Goal: Information Seeking & Learning: Compare options

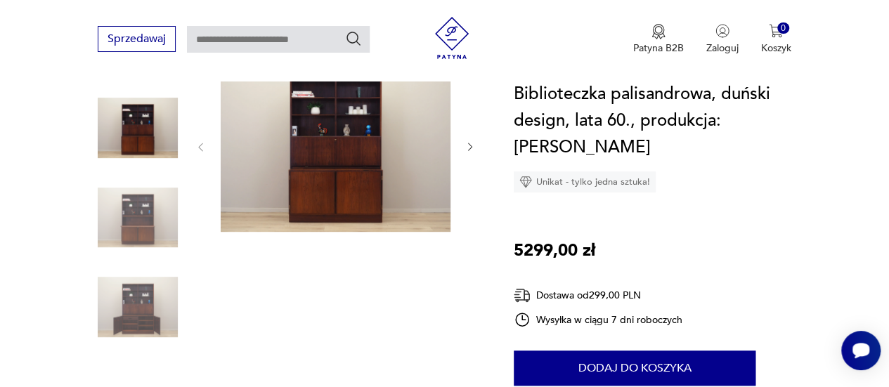
scroll to position [140, 0]
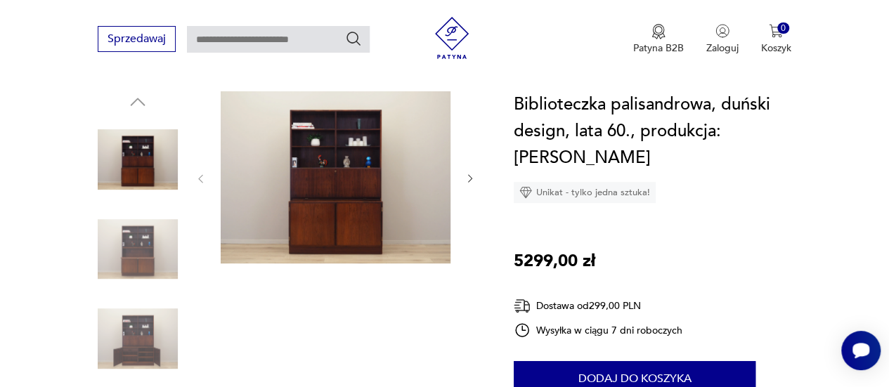
click at [343, 219] on img at bounding box center [336, 177] width 230 height 172
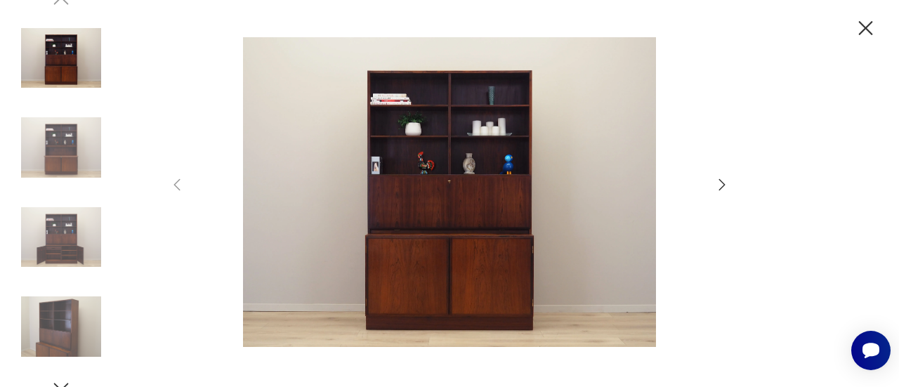
click at [724, 182] on icon "button" at bounding box center [722, 184] width 17 height 17
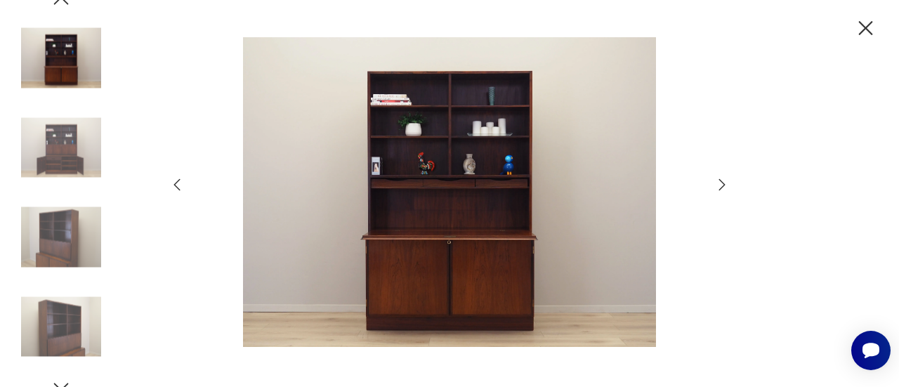
click at [724, 182] on icon "button" at bounding box center [722, 184] width 17 height 17
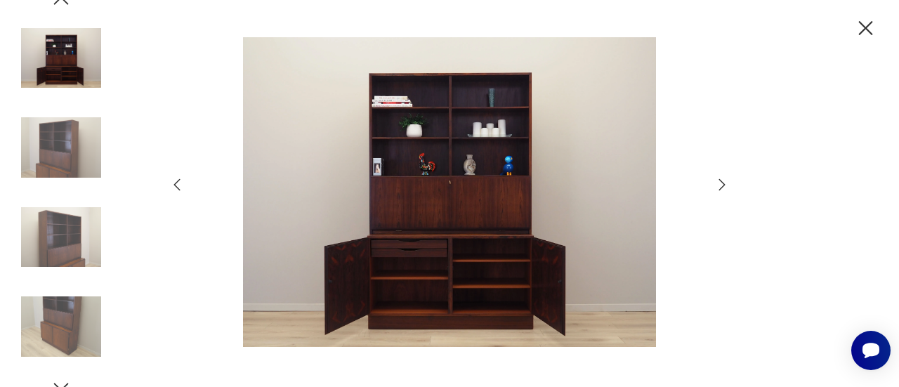
click at [724, 182] on icon "button" at bounding box center [722, 184] width 17 height 17
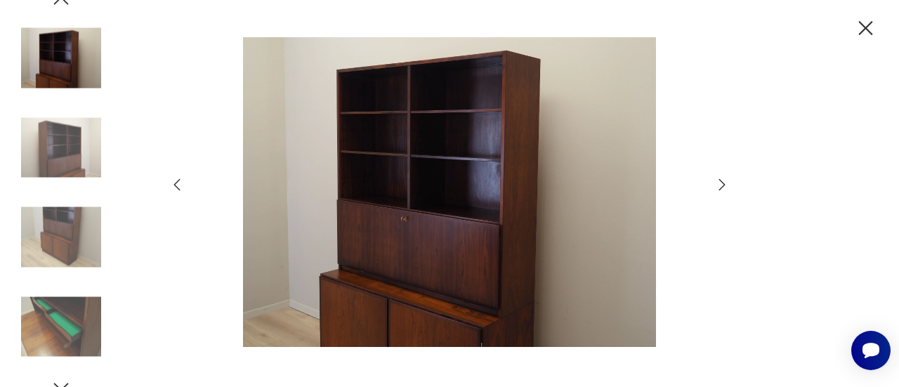
click at [724, 182] on icon "button" at bounding box center [722, 184] width 17 height 17
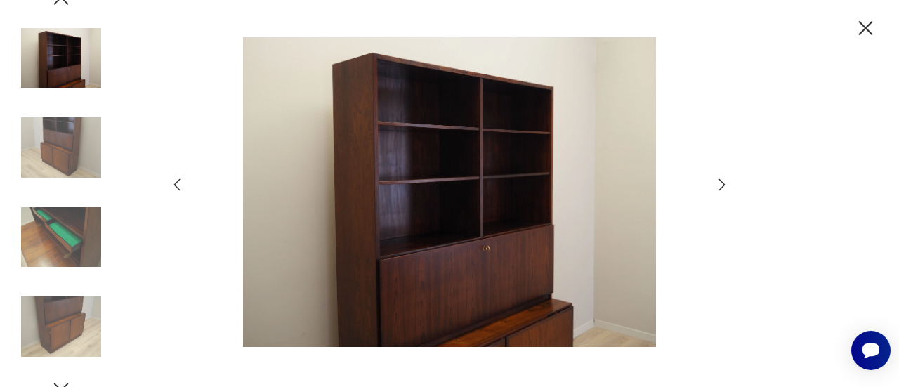
click at [724, 182] on icon "button" at bounding box center [722, 184] width 17 height 17
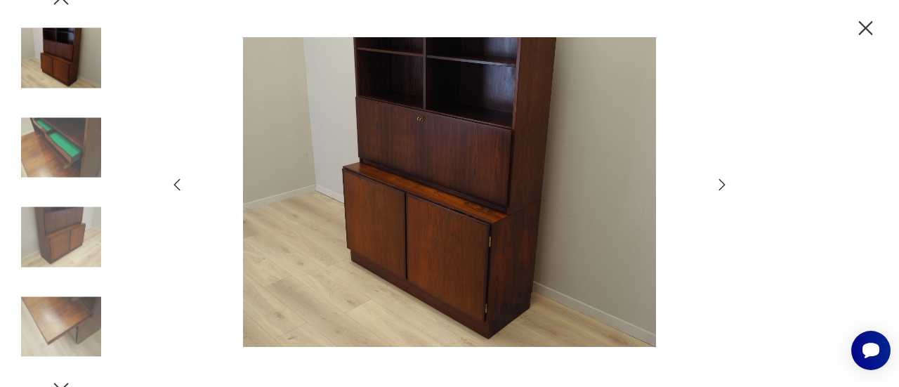
click at [724, 182] on icon "button" at bounding box center [722, 184] width 17 height 17
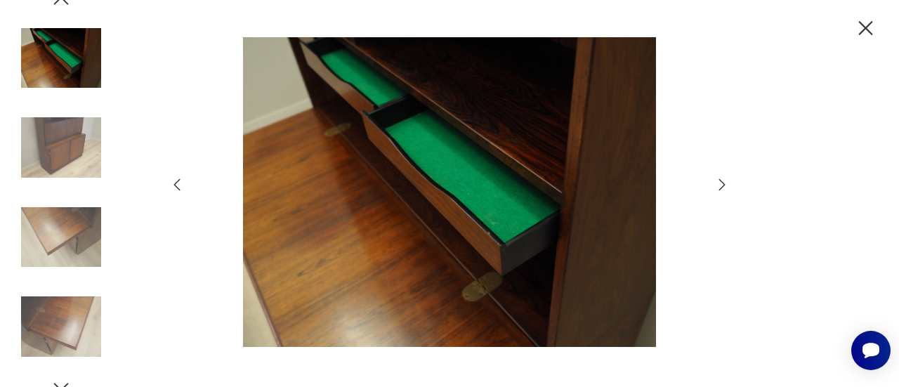
click at [724, 182] on icon "button" at bounding box center [722, 184] width 17 height 17
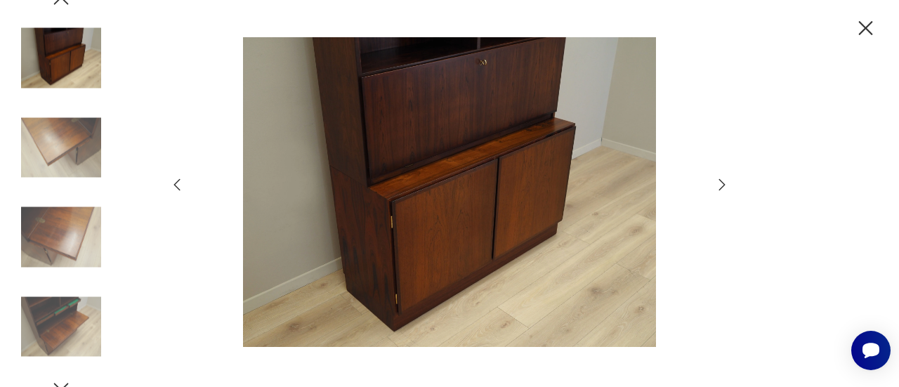
click at [865, 25] on icon "button" at bounding box center [865, 28] width 25 height 25
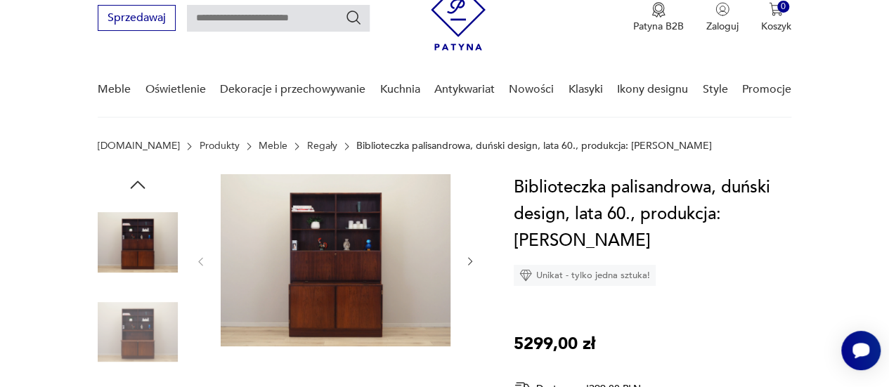
scroll to position [70, 0]
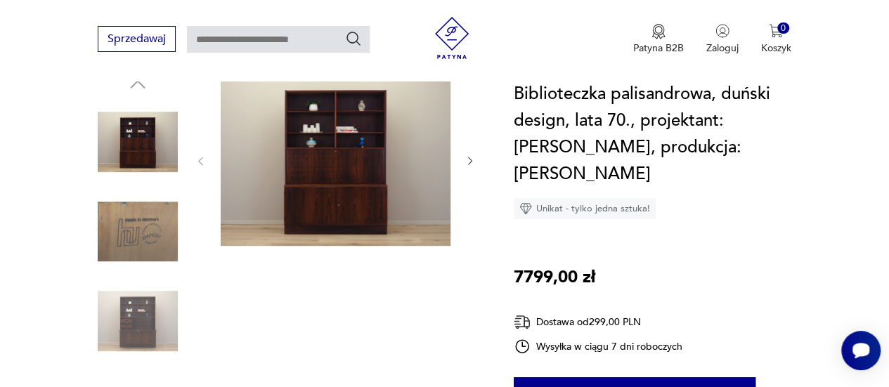
scroll to position [140, 0]
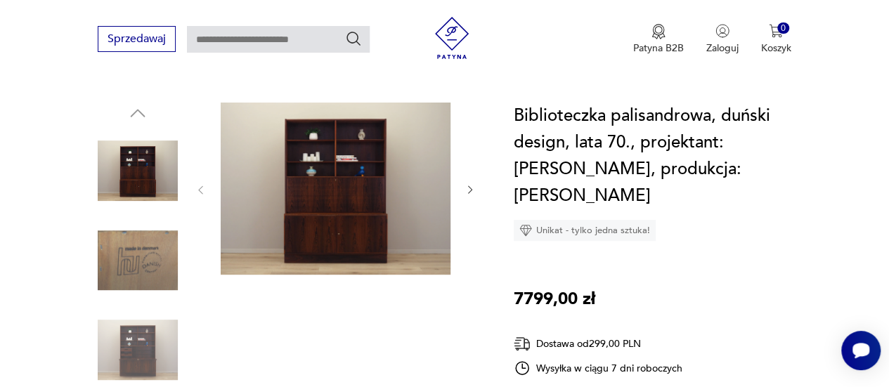
click at [351, 217] on img at bounding box center [336, 189] width 230 height 172
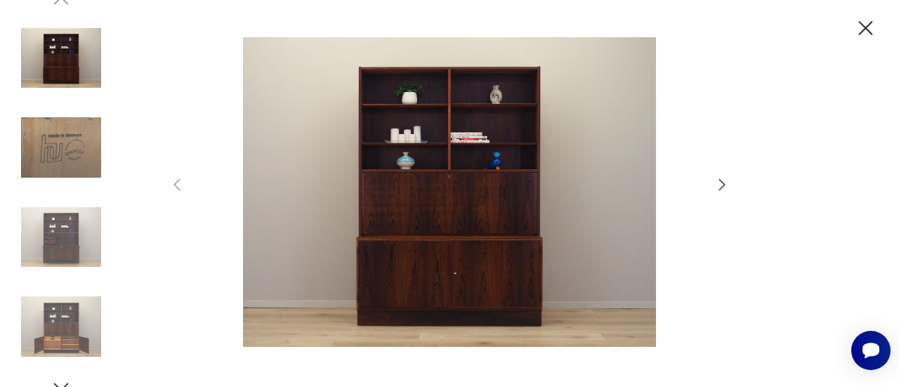
click at [715, 180] on icon "button" at bounding box center [722, 184] width 17 height 17
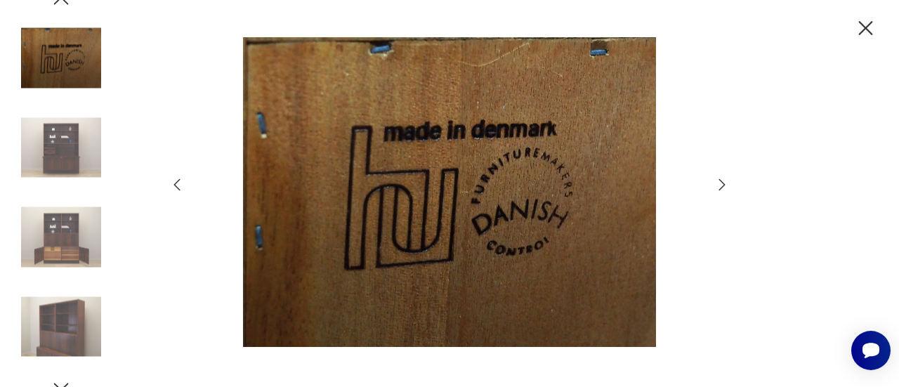
click at [715, 180] on icon "button" at bounding box center [722, 184] width 17 height 17
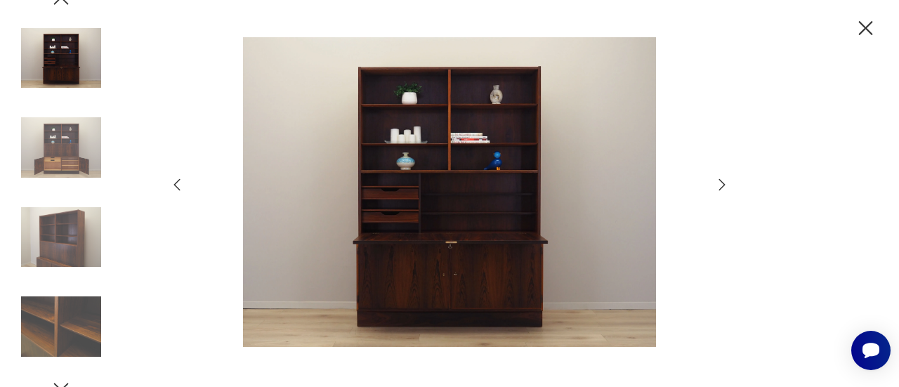
click at [715, 180] on icon "button" at bounding box center [722, 184] width 17 height 17
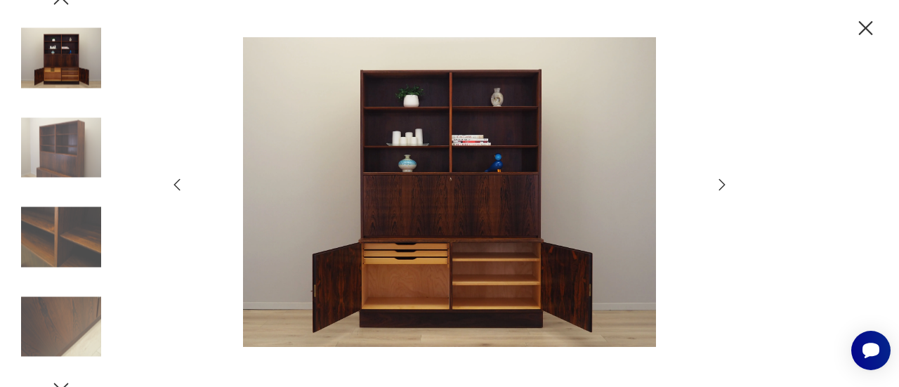
click at [715, 180] on icon "button" at bounding box center [722, 184] width 17 height 17
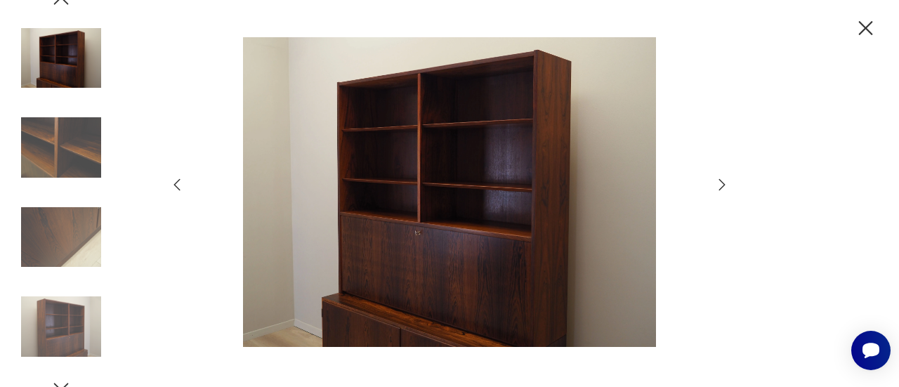
click at [715, 180] on icon "button" at bounding box center [722, 184] width 17 height 17
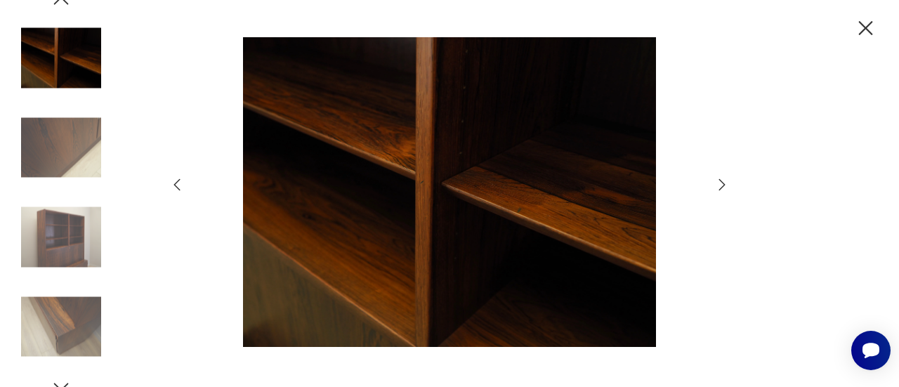
click at [715, 180] on icon "button" at bounding box center [722, 184] width 17 height 17
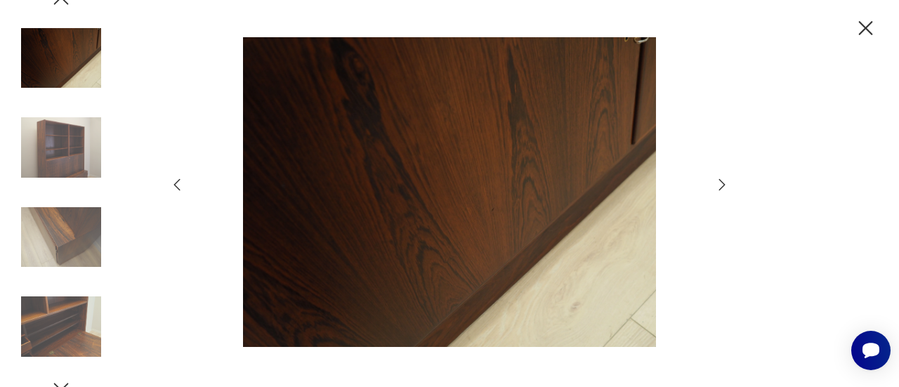
click at [715, 180] on icon "button" at bounding box center [722, 184] width 17 height 17
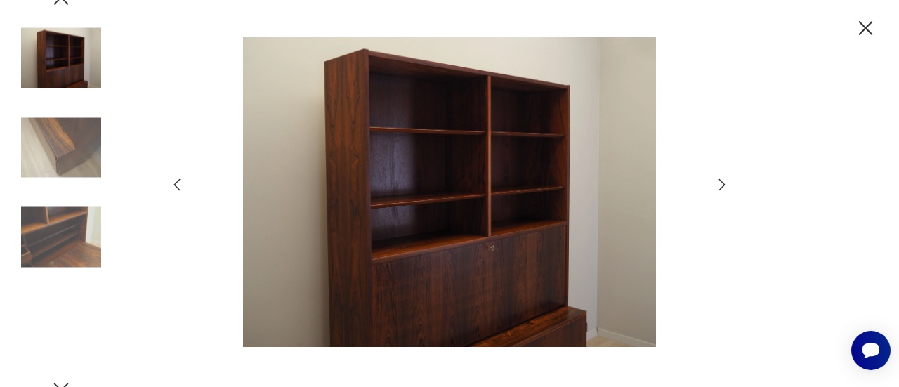
click at [715, 180] on icon "button" at bounding box center [722, 184] width 17 height 17
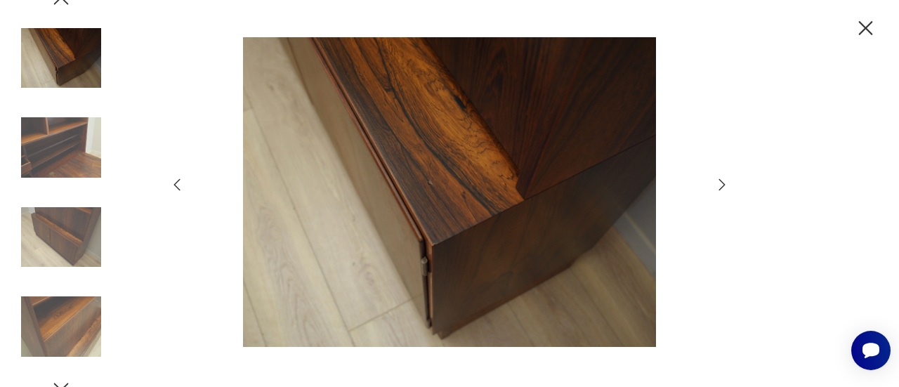
drag, startPoint x: 712, startPoint y: 181, endPoint x: 719, endPoint y: 182, distance: 7.1
click at [715, 182] on div at bounding box center [450, 193] width 562 height 313
click at [719, 182] on icon "button" at bounding box center [722, 184] width 17 height 17
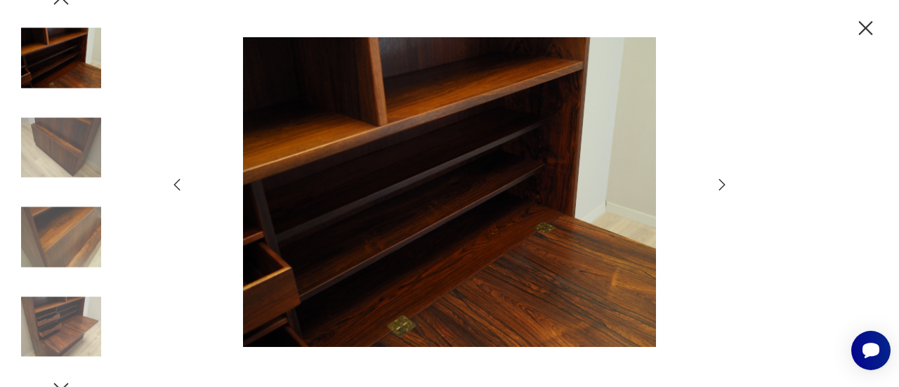
click at [719, 182] on icon "button" at bounding box center [722, 184] width 17 height 17
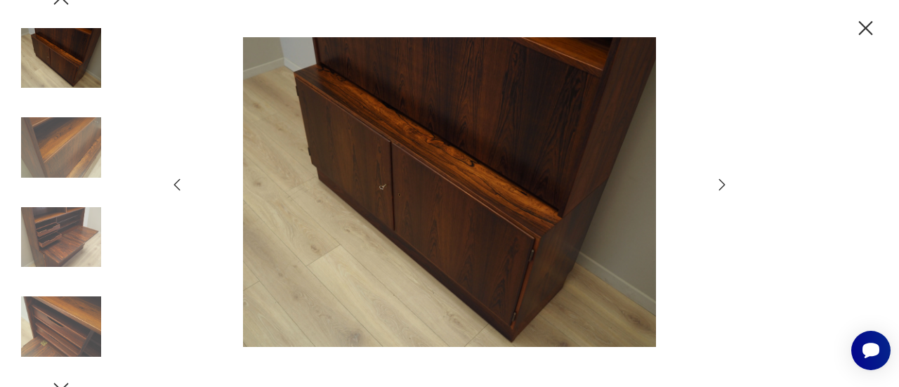
click at [719, 182] on icon "button" at bounding box center [722, 184] width 17 height 17
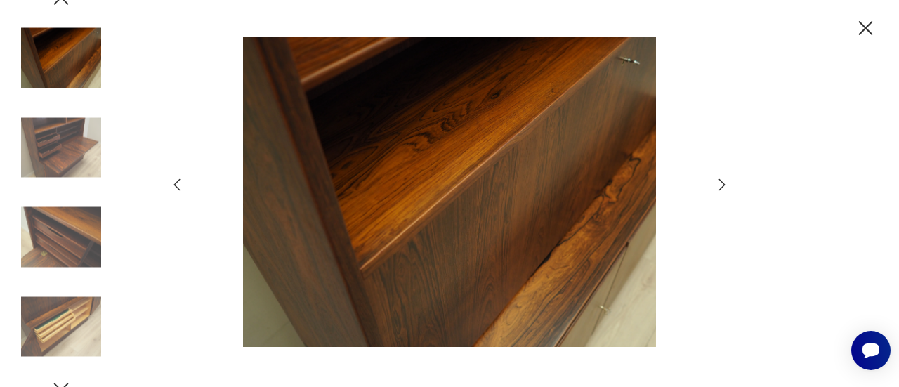
click at [719, 182] on icon "button" at bounding box center [722, 184] width 17 height 17
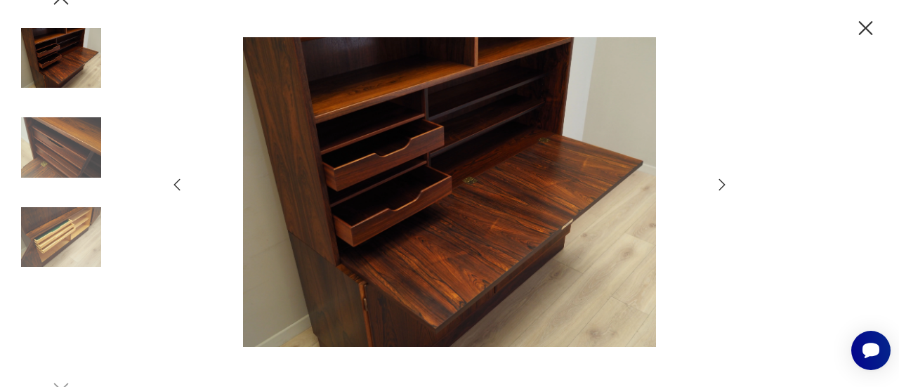
click at [719, 182] on icon "button" at bounding box center [722, 184] width 17 height 17
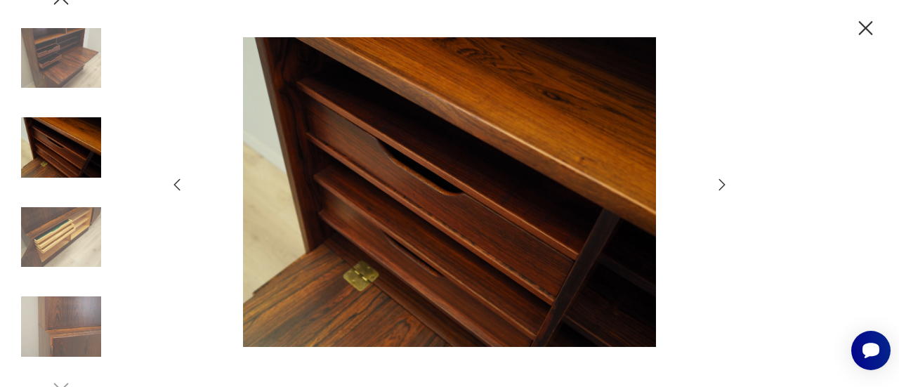
click at [860, 34] on icon "button" at bounding box center [866, 28] width 14 height 14
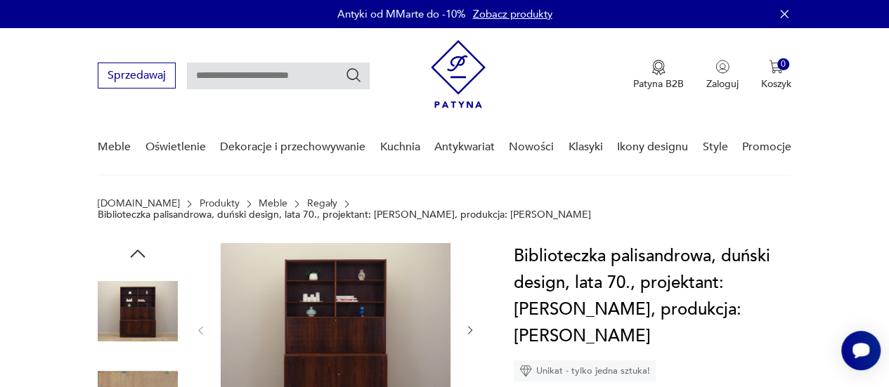
scroll to position [70, 0]
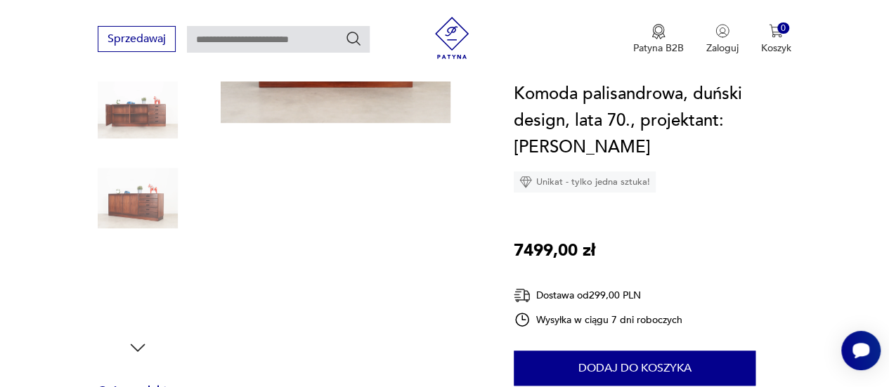
scroll to position [140, 0]
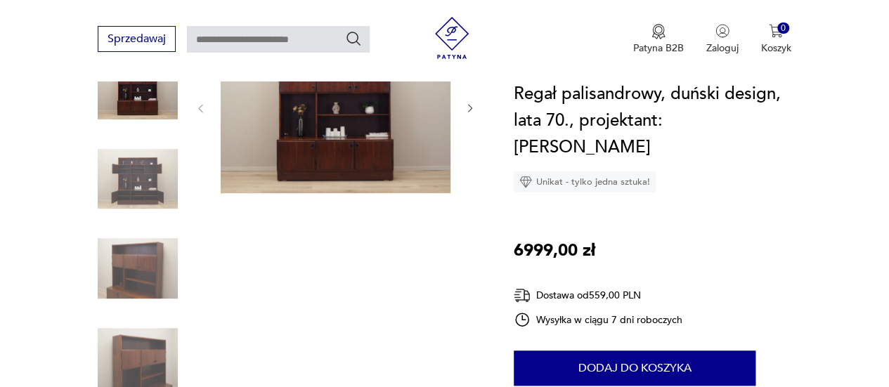
click at [135, 168] on img at bounding box center [138, 179] width 80 height 80
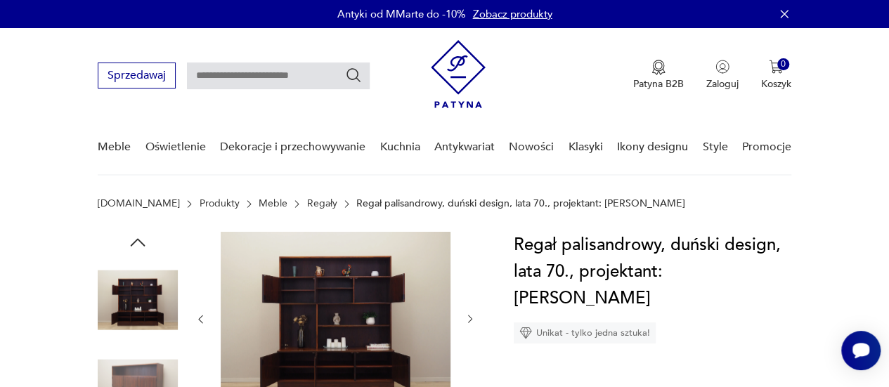
click at [143, 269] on img at bounding box center [138, 300] width 80 height 80
click at [145, 247] on icon "button" at bounding box center [137, 242] width 21 height 21
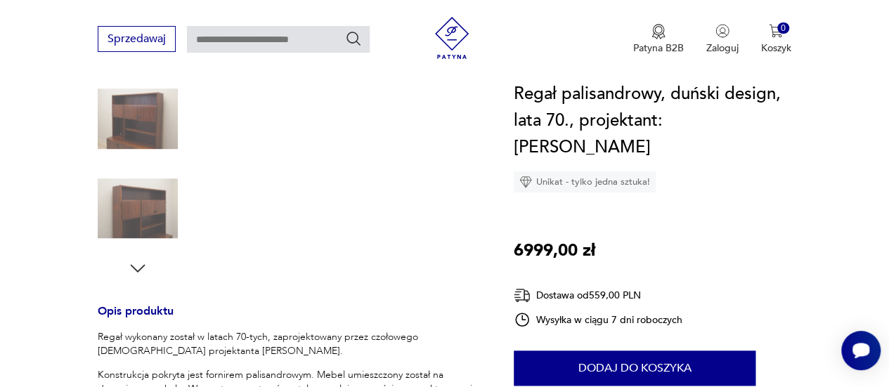
scroll to position [421, 0]
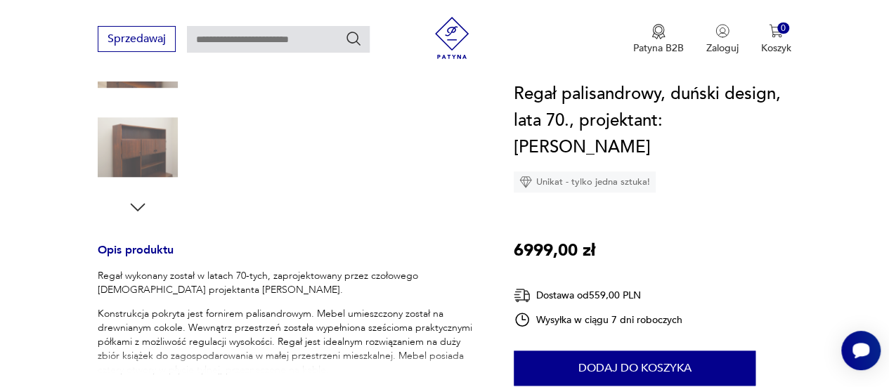
click at [156, 166] on img at bounding box center [138, 147] width 80 height 80
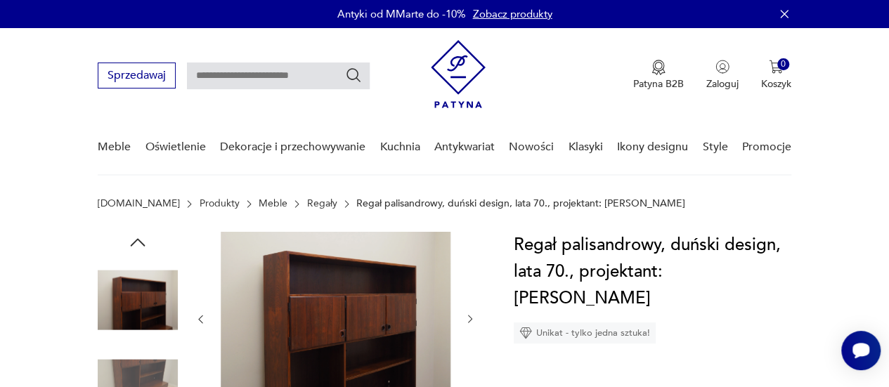
scroll to position [211, 0]
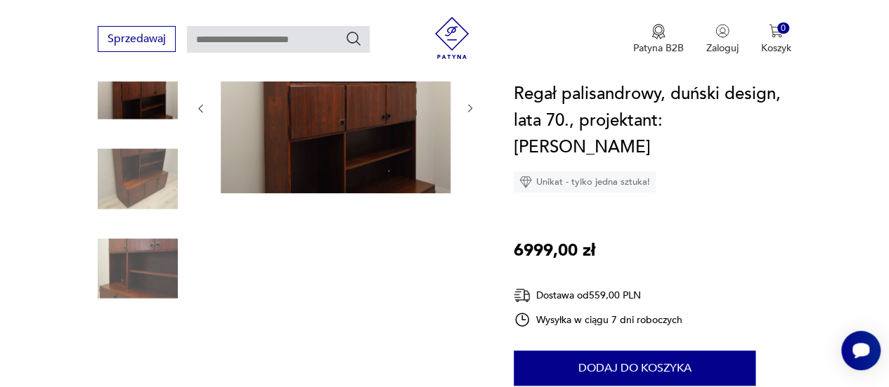
click at [150, 274] on img at bounding box center [138, 268] width 80 height 80
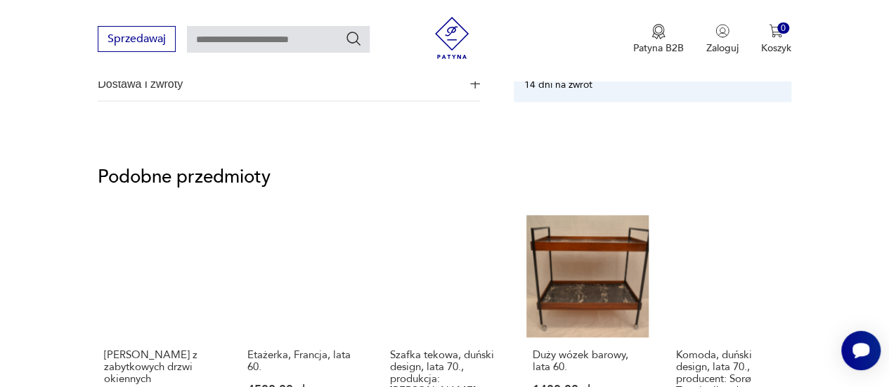
scroll to position [964, 0]
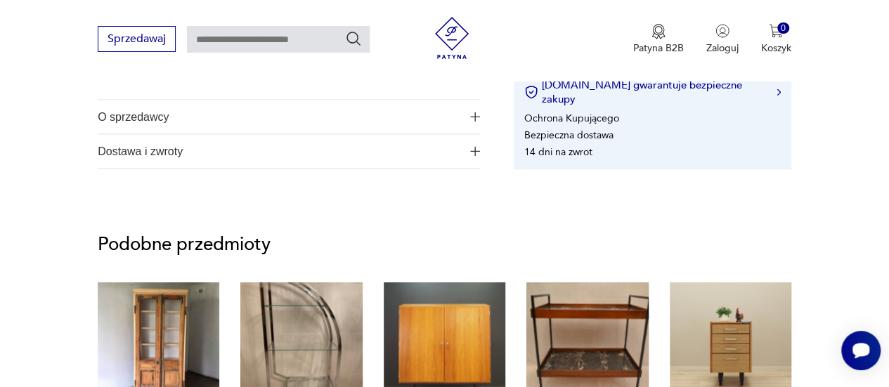
click at [164, 122] on span "O sprzedawcy" at bounding box center [279, 117] width 363 height 34
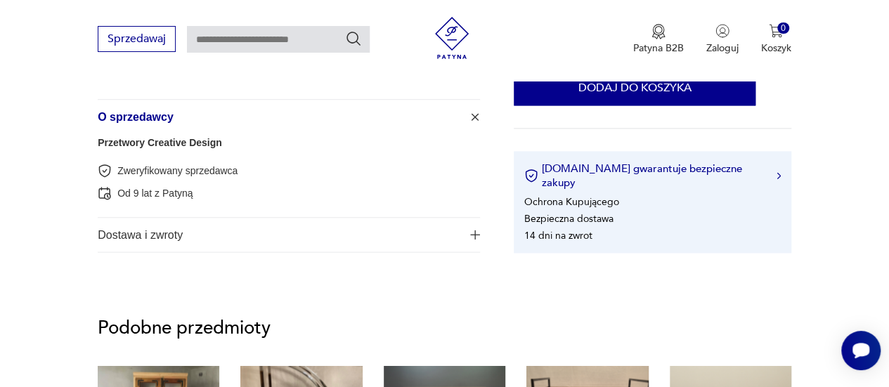
click at [204, 231] on span "Dostawa i zwroty" at bounding box center [279, 235] width 363 height 34
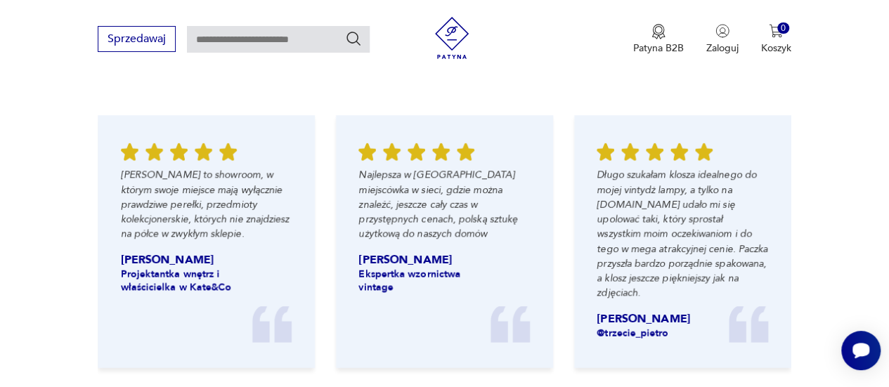
scroll to position [1807, 0]
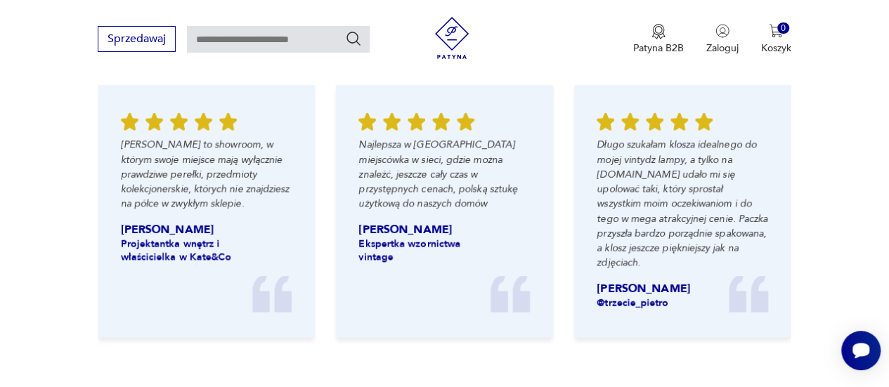
drag, startPoint x: 888, startPoint y: 251, endPoint x: 889, endPoint y: 259, distance: 8.5
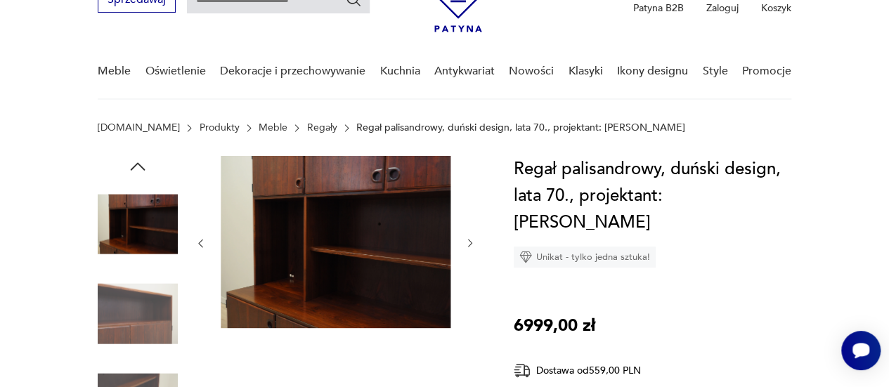
scroll to position [211, 0]
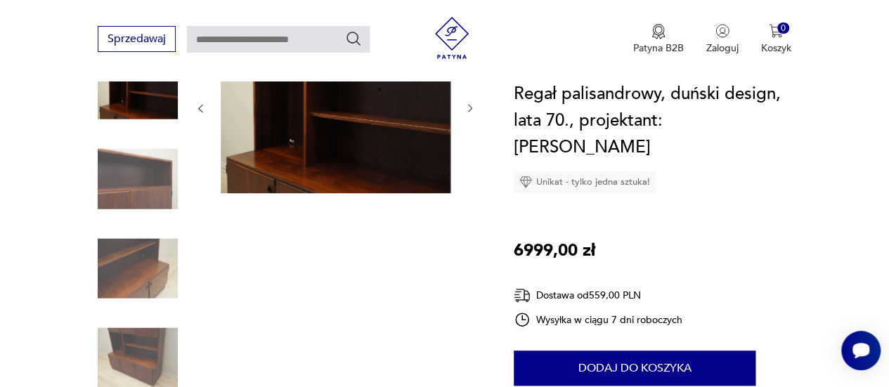
click at [135, 280] on img at bounding box center [138, 268] width 80 height 80
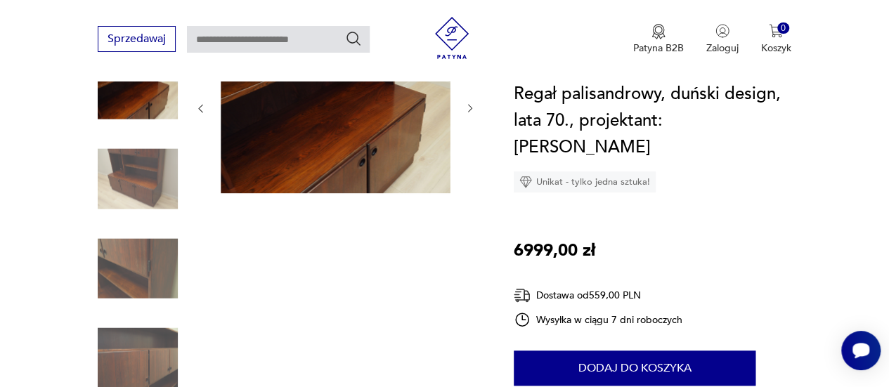
click at [159, 259] on img at bounding box center [138, 268] width 80 height 80
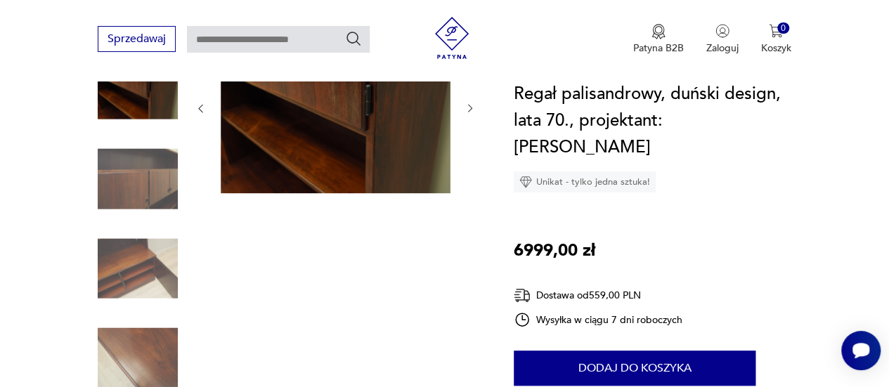
click at [164, 285] on img at bounding box center [138, 268] width 80 height 80
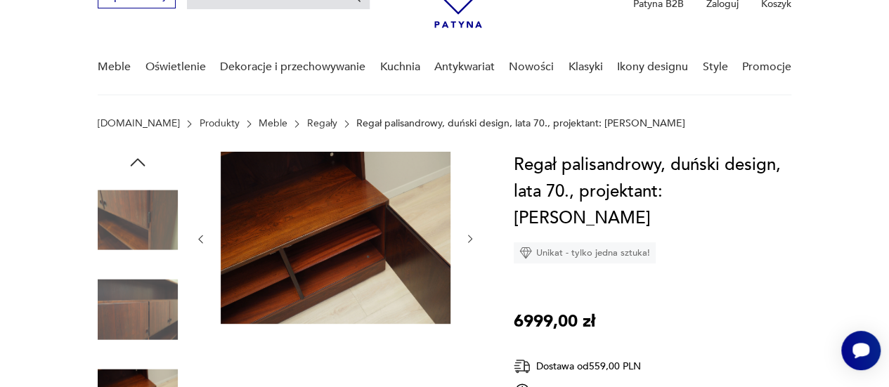
scroll to position [0, 0]
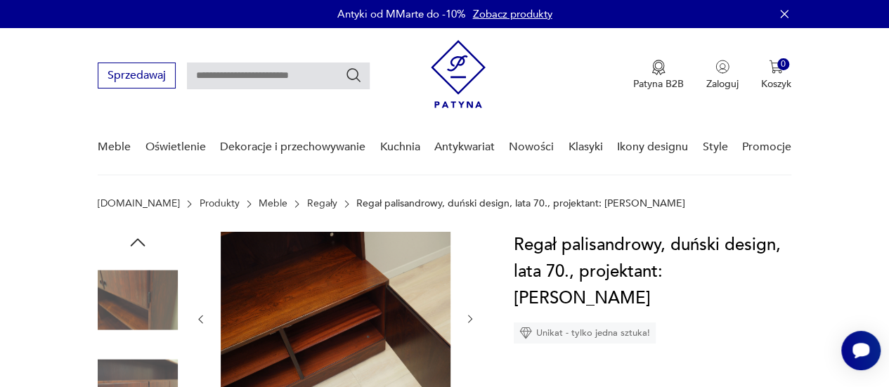
click at [156, 268] on img at bounding box center [138, 300] width 80 height 80
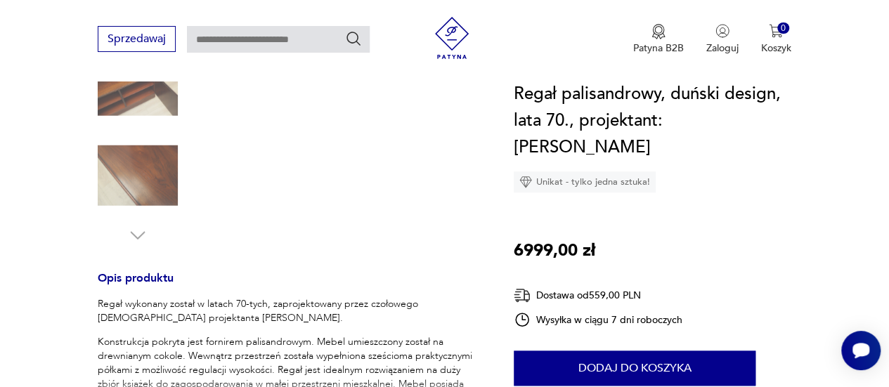
scroll to position [492, 0]
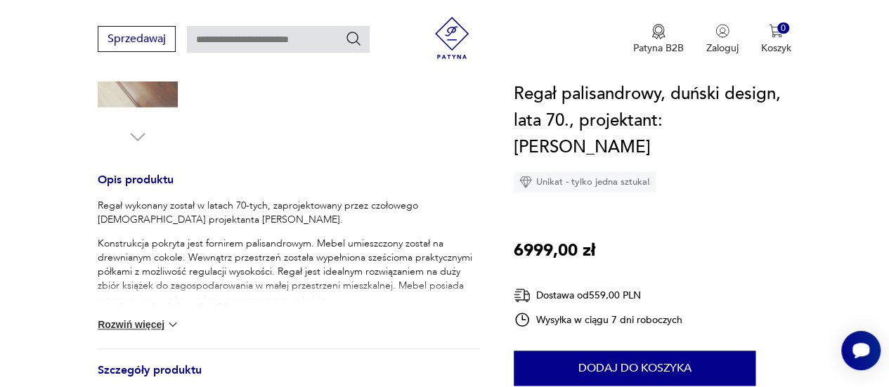
click at [139, 108] on img at bounding box center [138, 77] width 80 height 80
click at [156, 101] on img at bounding box center [138, 77] width 80 height 80
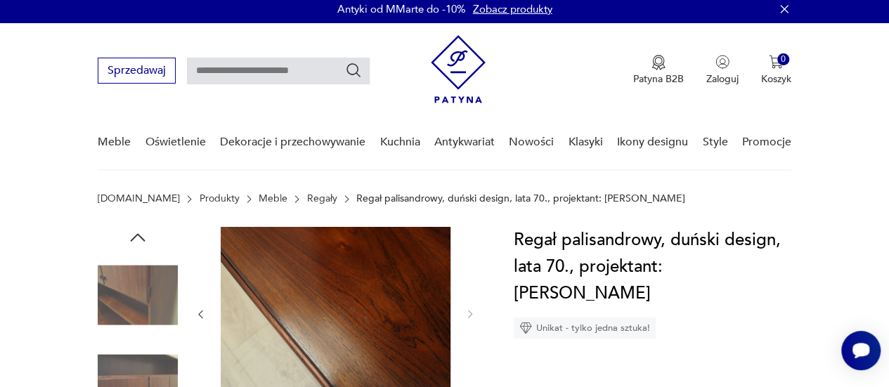
scroll to position [0, 0]
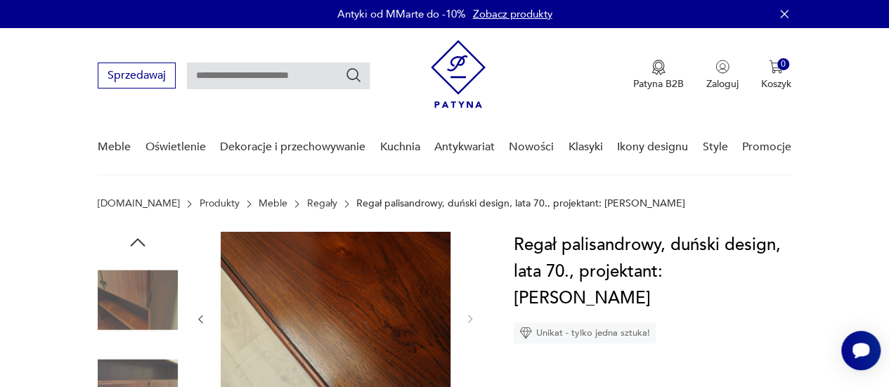
click at [140, 241] on icon "button" at bounding box center [138, 242] width 15 height 8
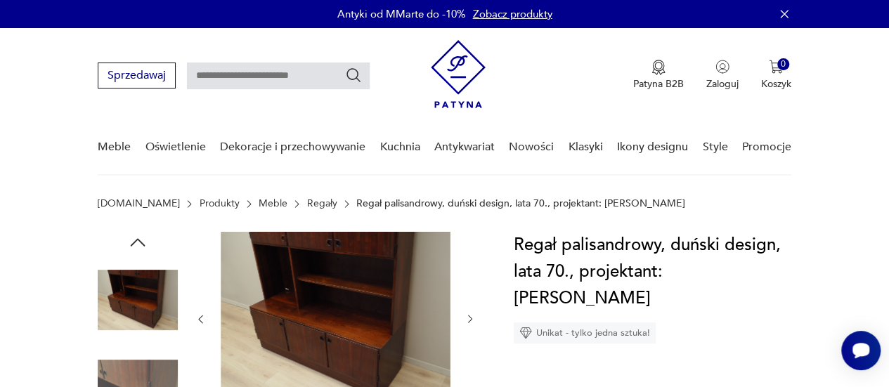
click at [140, 241] on icon "button" at bounding box center [138, 242] width 15 height 8
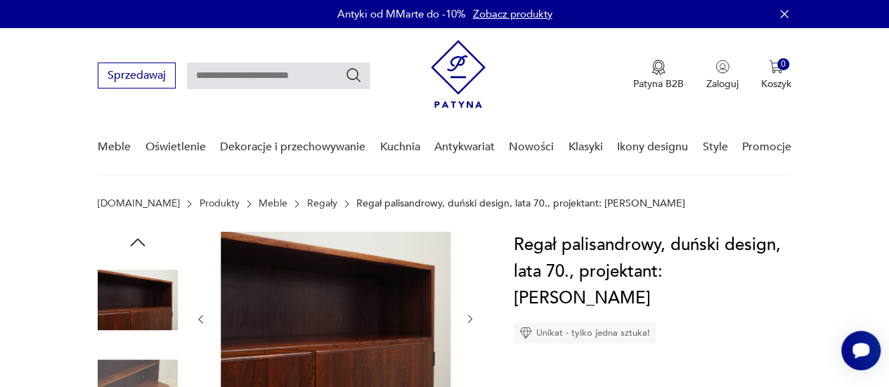
click at [140, 241] on icon "button" at bounding box center [138, 242] width 15 height 8
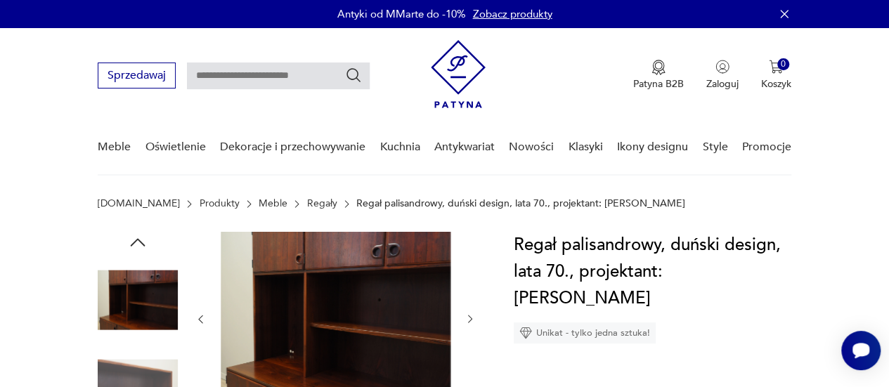
click at [140, 241] on icon "button" at bounding box center [138, 242] width 15 height 8
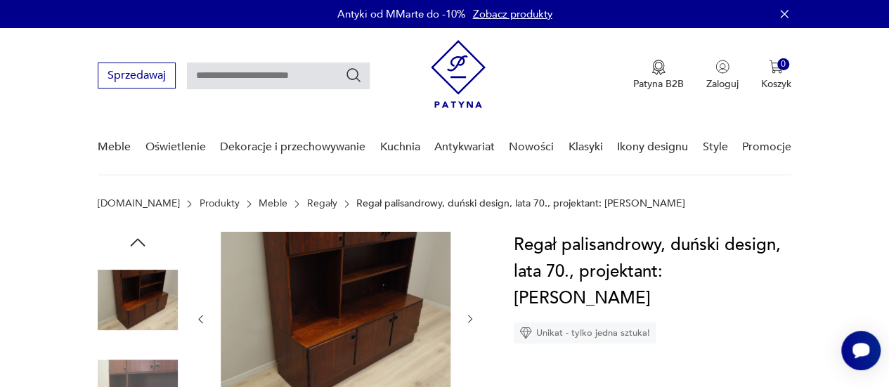
click at [140, 241] on icon "button" at bounding box center [138, 242] width 15 height 8
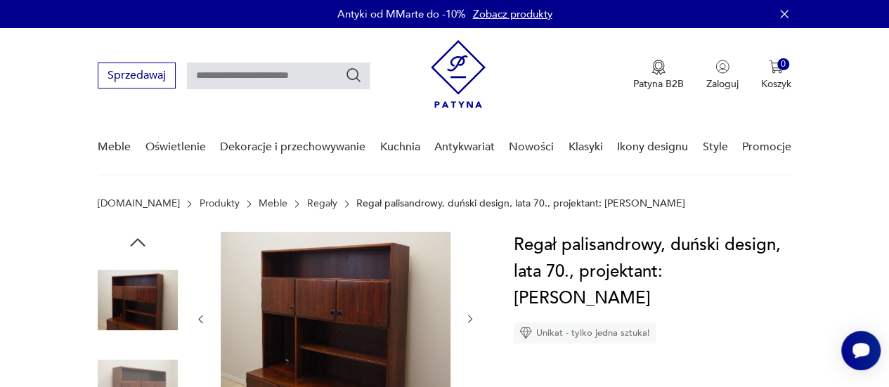
click at [133, 301] on img at bounding box center [138, 300] width 80 height 80
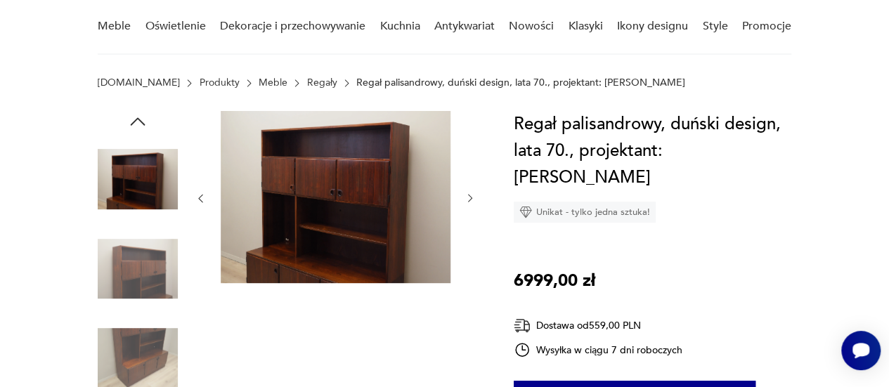
scroll to position [70, 0]
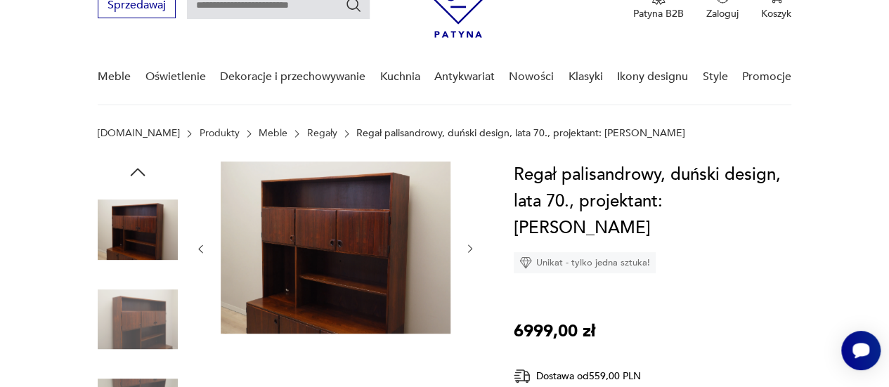
click at [143, 167] on icon "button" at bounding box center [137, 172] width 21 height 21
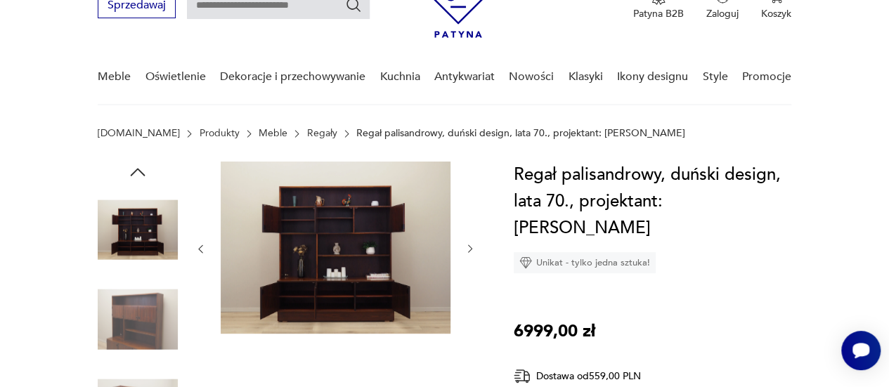
click at [143, 214] on img at bounding box center [138, 230] width 80 height 80
click at [141, 166] on icon "button" at bounding box center [137, 172] width 21 height 21
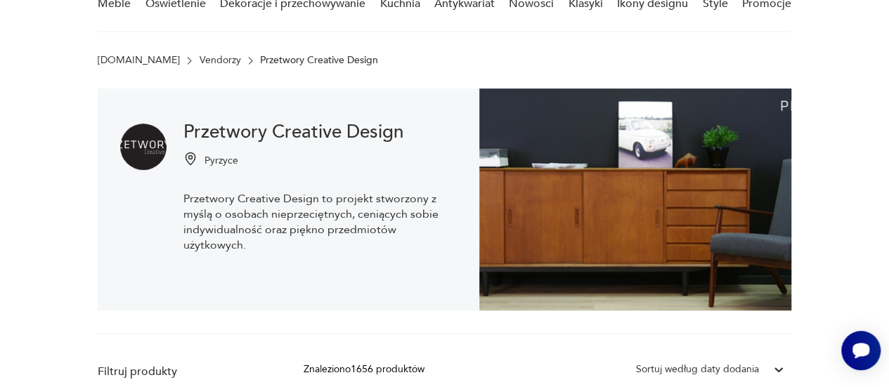
scroll to position [59, 0]
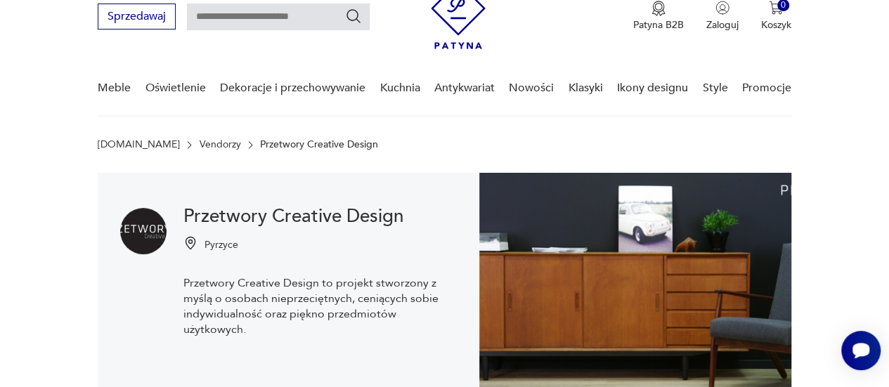
click at [224, 241] on p "Pyrzyce" at bounding box center [221, 244] width 34 height 13
copy p "Pyrzyce"
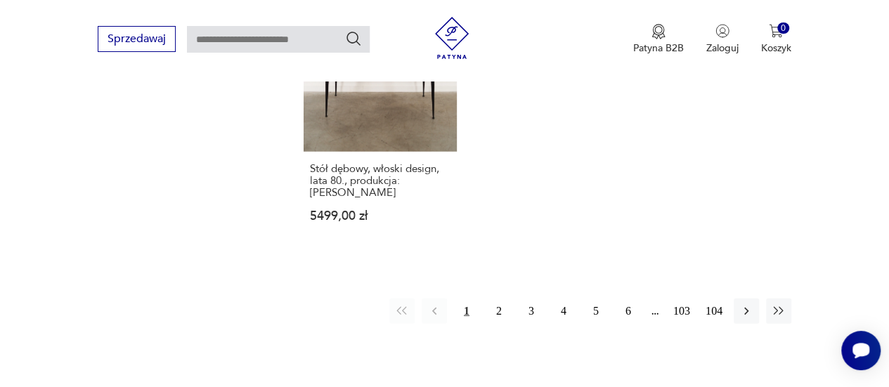
scroll to position [1904, 0]
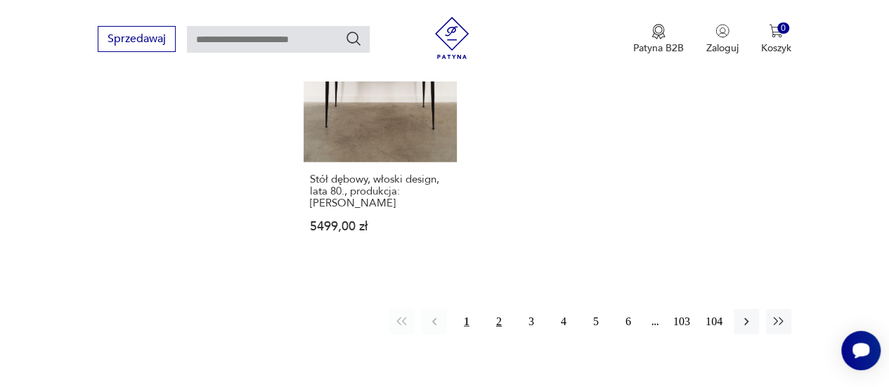
click at [496, 310] on button "2" at bounding box center [498, 321] width 25 height 25
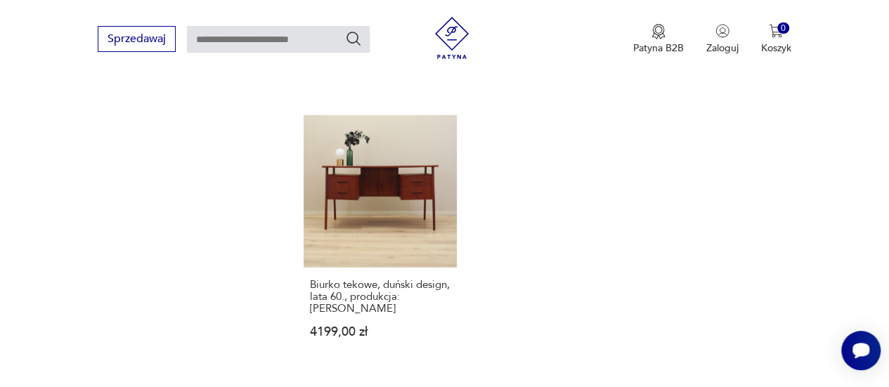
scroll to position [1972, 0]
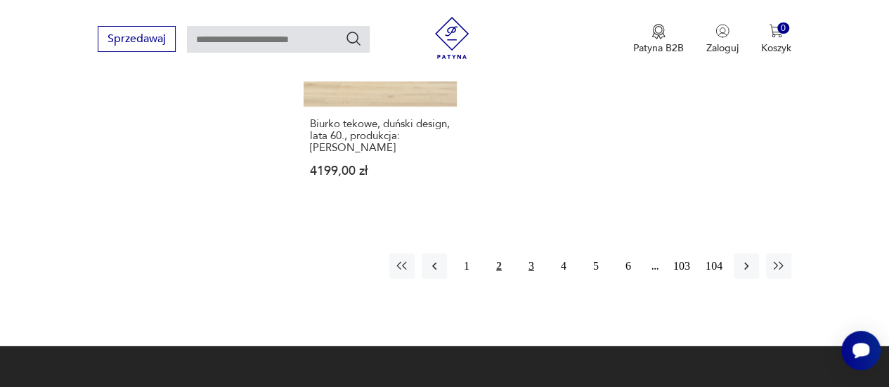
click at [529, 266] on button "3" at bounding box center [530, 266] width 25 height 25
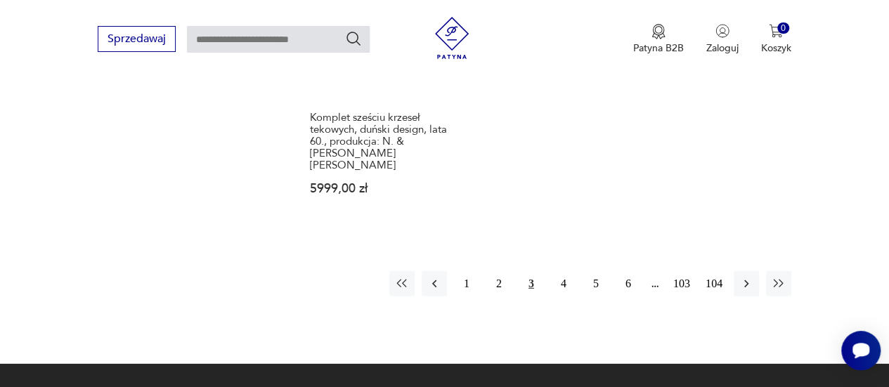
scroll to position [2005, 0]
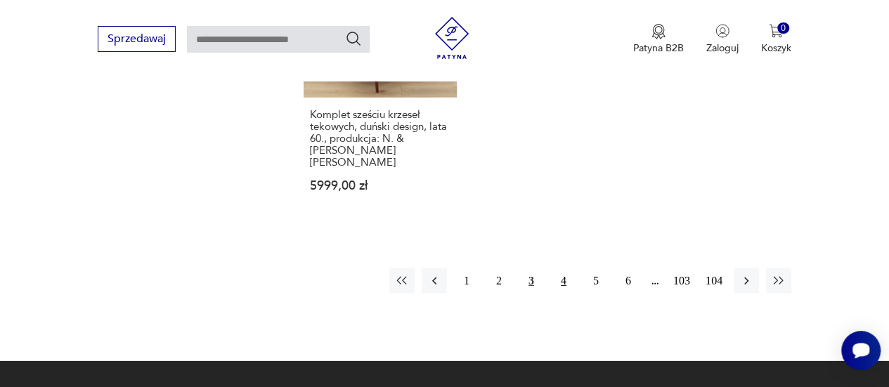
click at [570, 268] on button "4" at bounding box center [563, 280] width 25 height 25
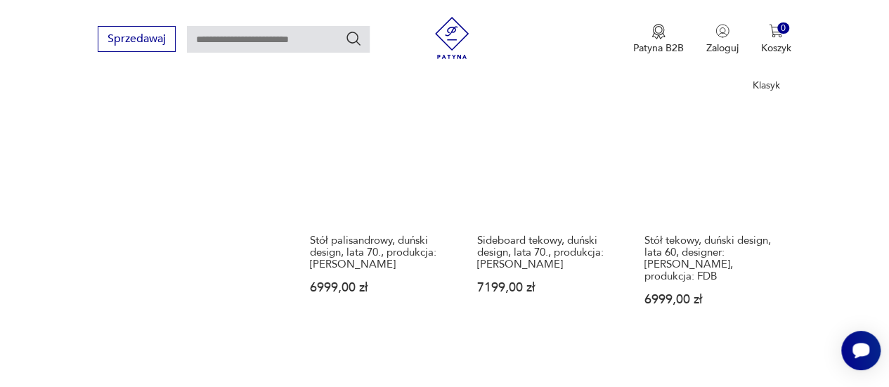
scroll to position [289, 0]
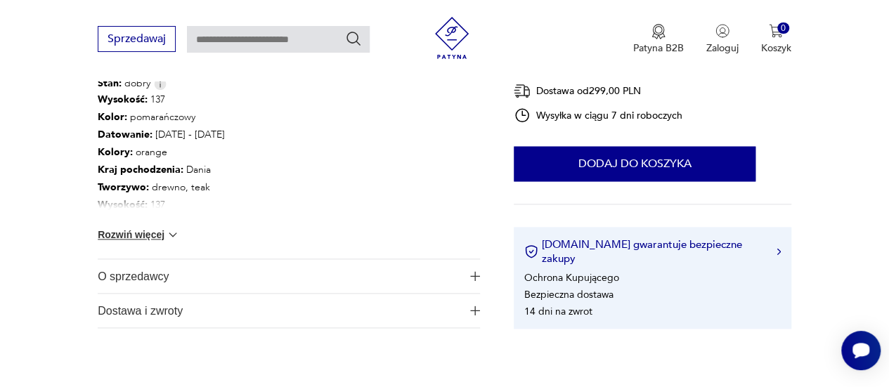
click at [146, 228] on button "Rozwiń więcej" at bounding box center [138, 235] width 81 height 14
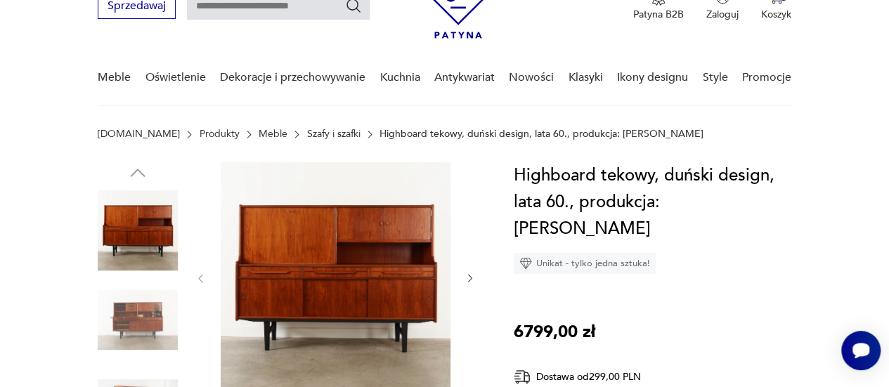
scroll to position [221, 0]
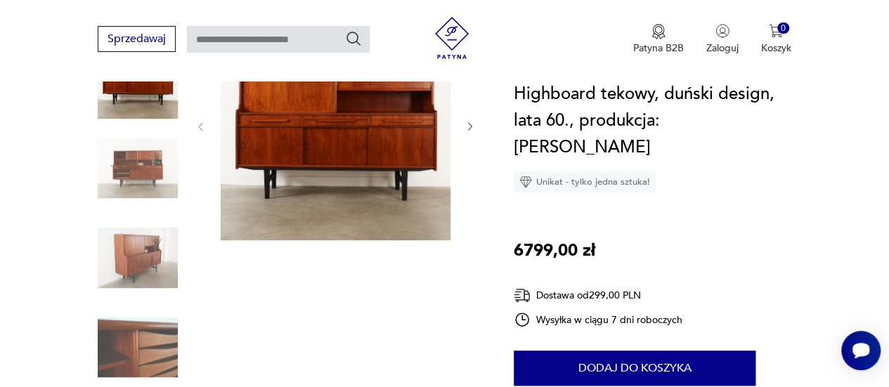
click at [148, 188] on img at bounding box center [138, 169] width 80 height 80
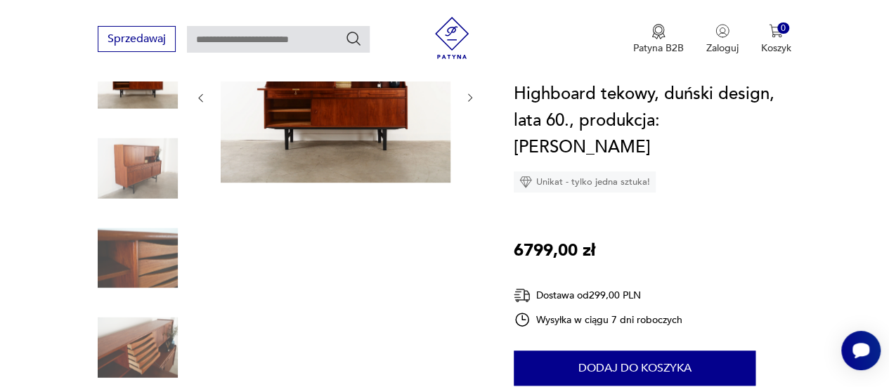
click at [148, 202] on img at bounding box center [138, 169] width 80 height 80
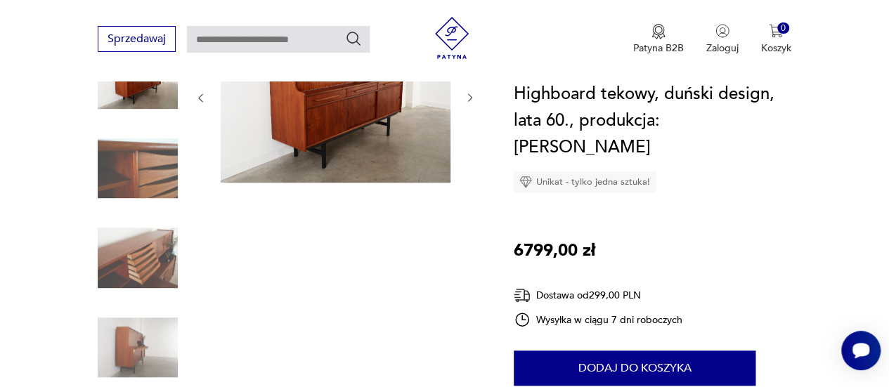
click at [149, 254] on img at bounding box center [138, 258] width 80 height 80
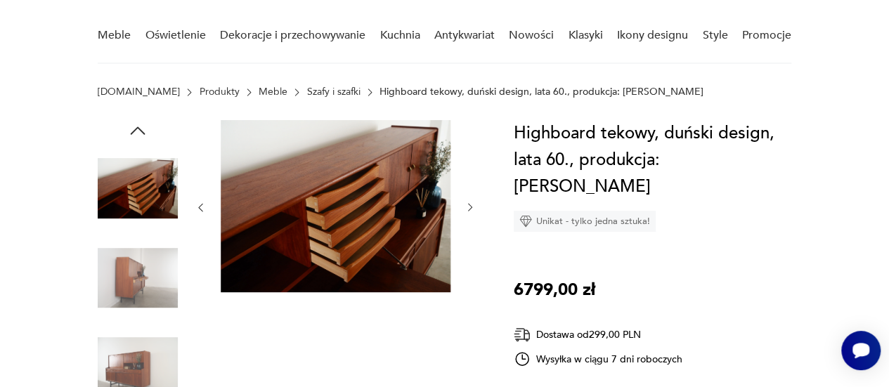
scroll to position [140, 0]
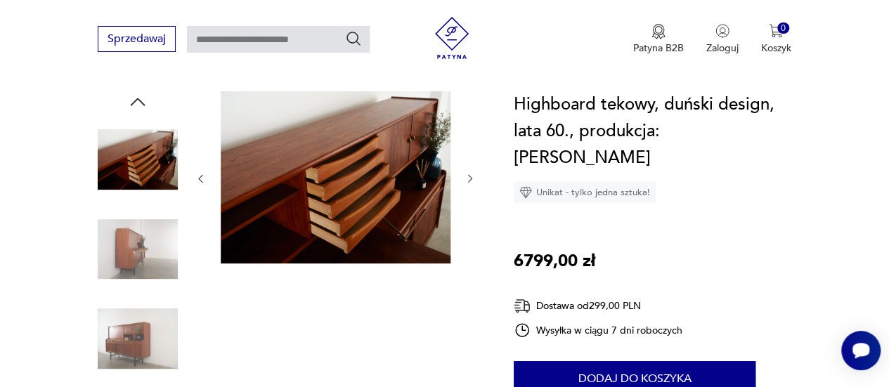
click at [148, 300] on img at bounding box center [138, 339] width 80 height 80
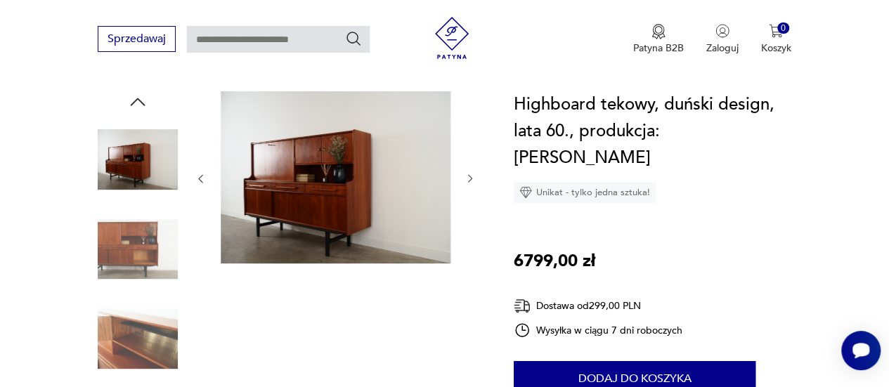
click at [146, 293] on div at bounding box center [138, 294] width 80 height 351
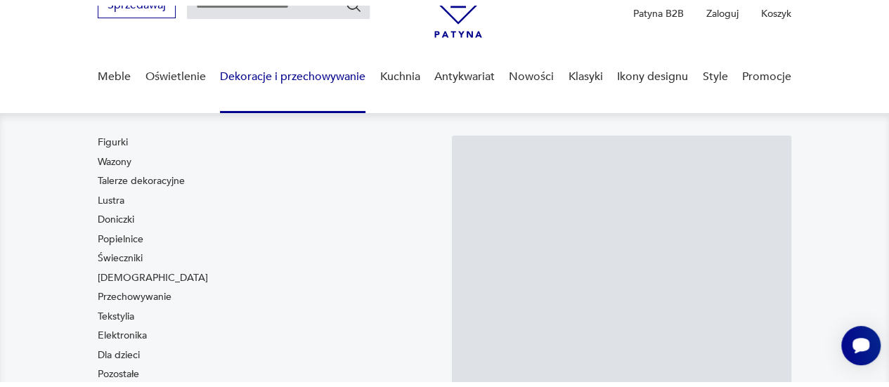
scroll to position [70, 0]
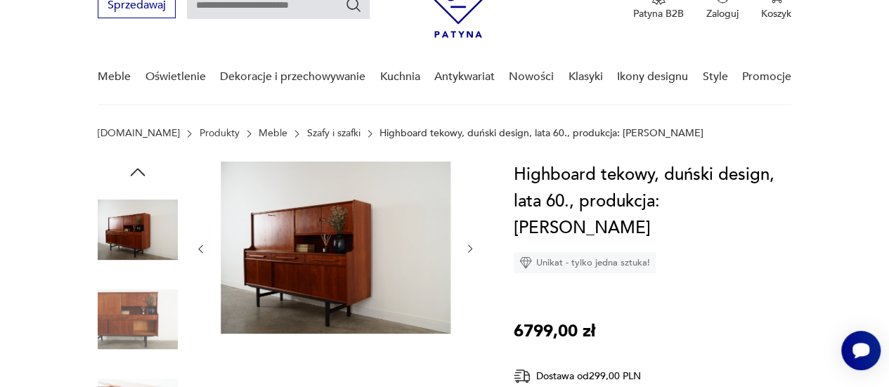
click at [119, 303] on img at bounding box center [138, 320] width 80 height 80
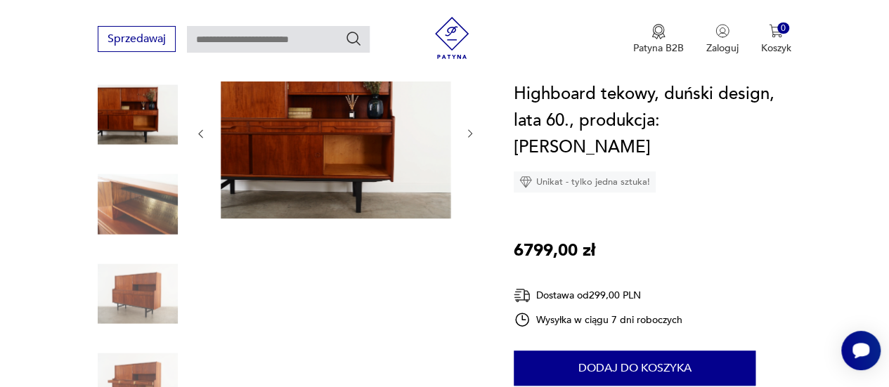
scroll to position [140, 0]
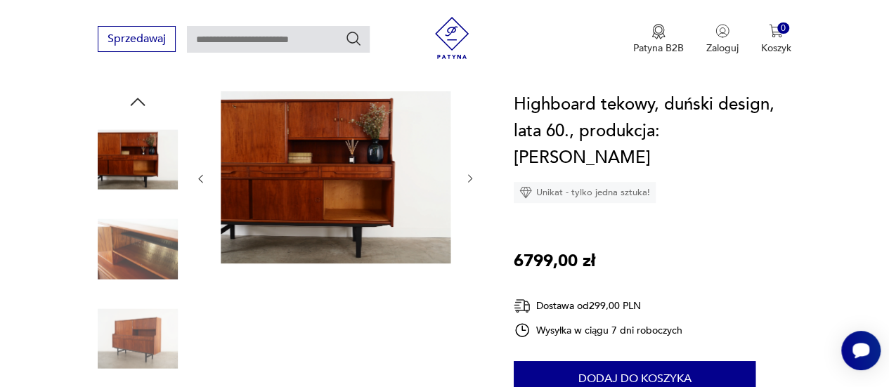
click at [162, 335] on img at bounding box center [138, 339] width 80 height 80
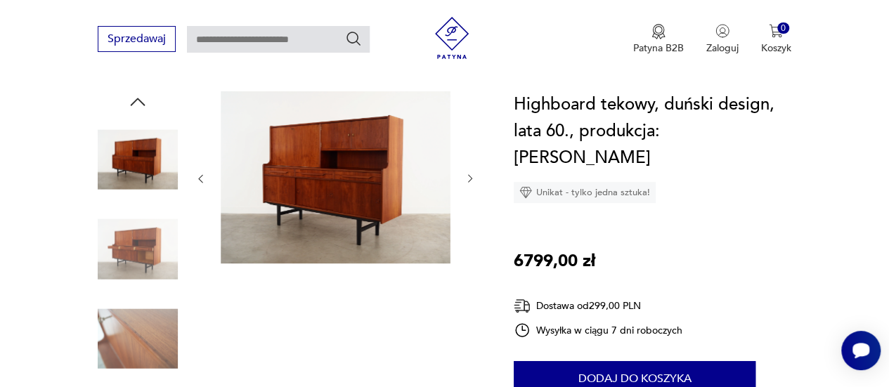
click at [154, 318] on img at bounding box center [138, 339] width 80 height 80
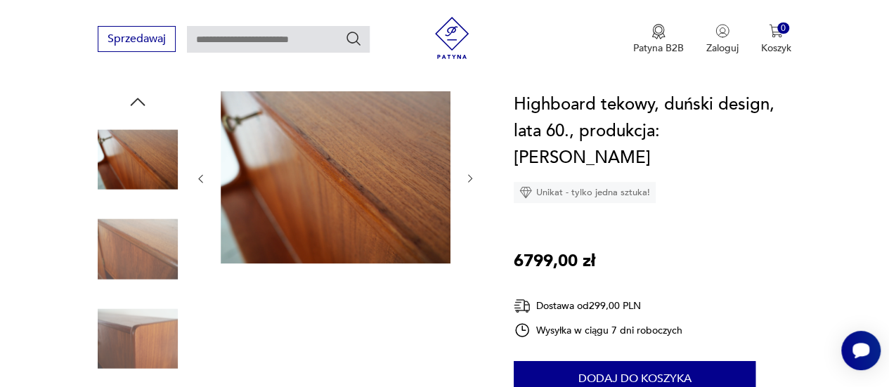
click at [155, 327] on img at bounding box center [138, 339] width 80 height 80
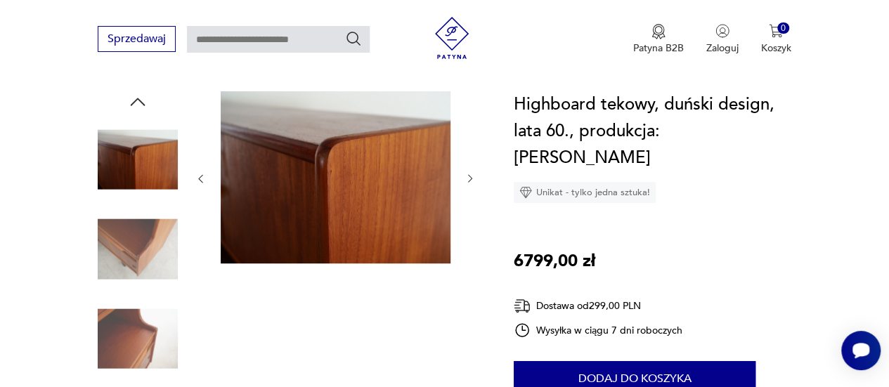
click at [156, 325] on img at bounding box center [138, 339] width 80 height 80
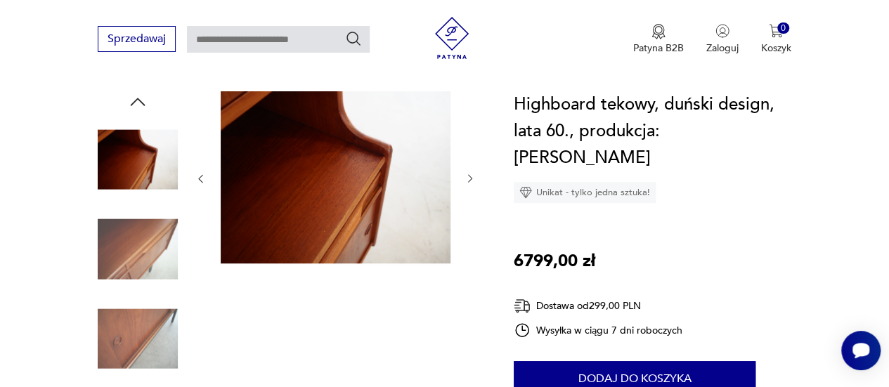
click at [177, 107] on div at bounding box center [138, 294] width 80 height 407
click at [147, 200] on div at bounding box center [138, 160] width 80 height 83
click at [157, 259] on img at bounding box center [138, 249] width 80 height 80
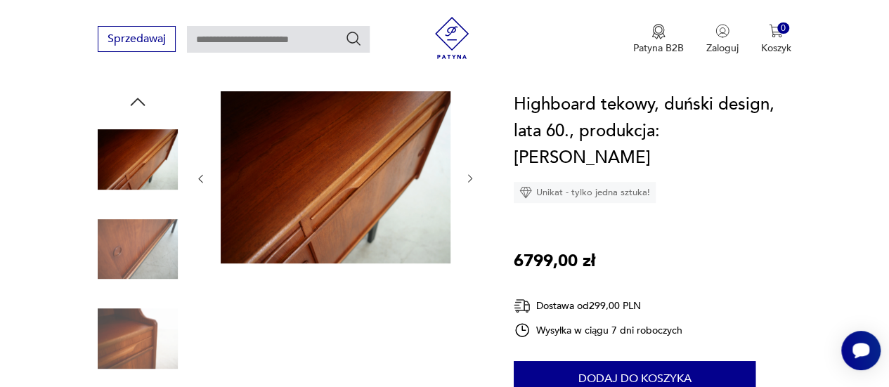
click at [118, 336] on img at bounding box center [138, 339] width 80 height 80
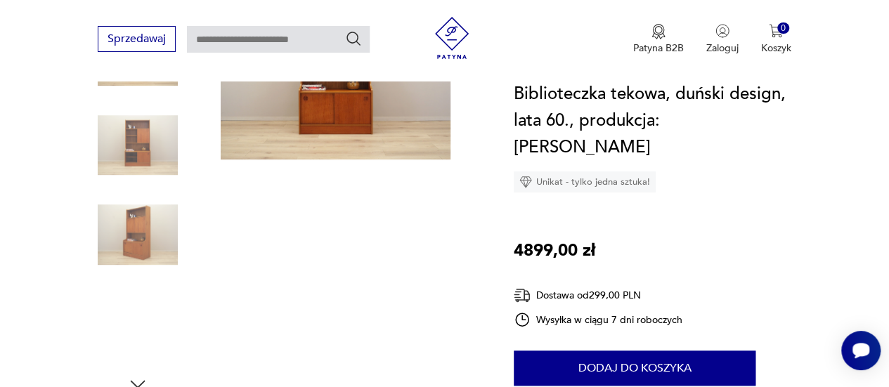
scroll to position [248, 0]
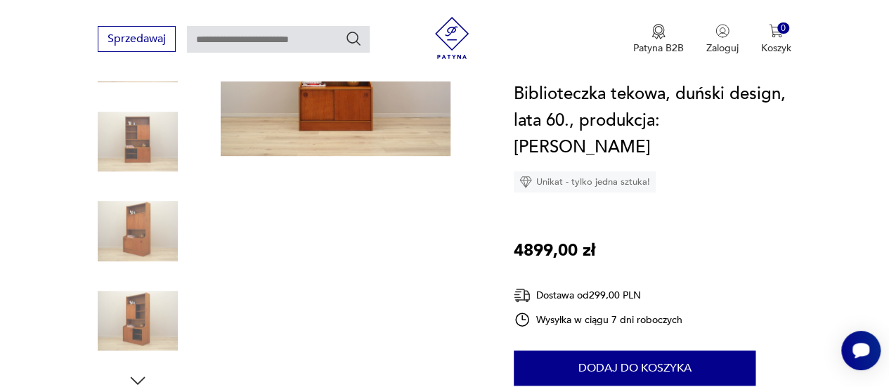
click at [309, 125] on img at bounding box center [336, 70] width 230 height 172
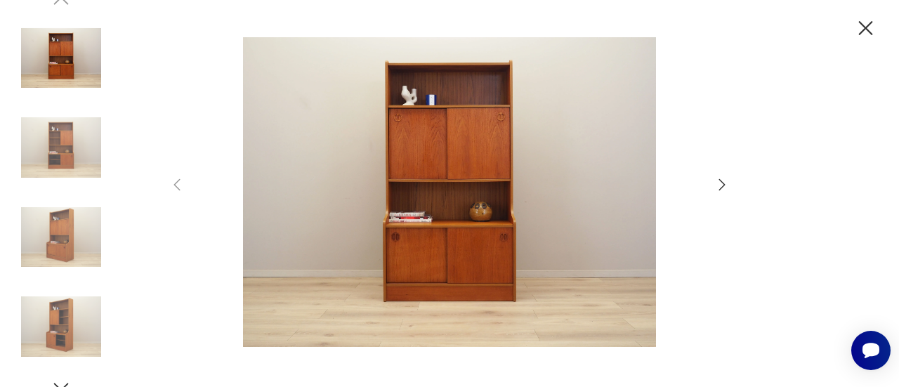
click at [729, 182] on icon "button" at bounding box center [722, 184] width 17 height 17
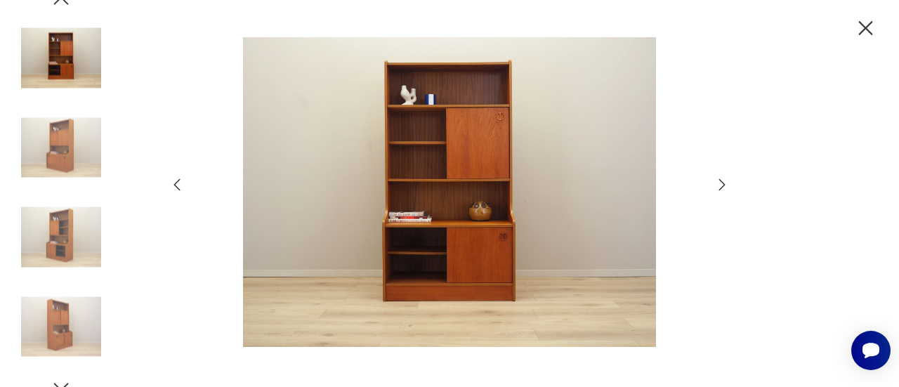
click at [729, 182] on icon "button" at bounding box center [722, 184] width 17 height 17
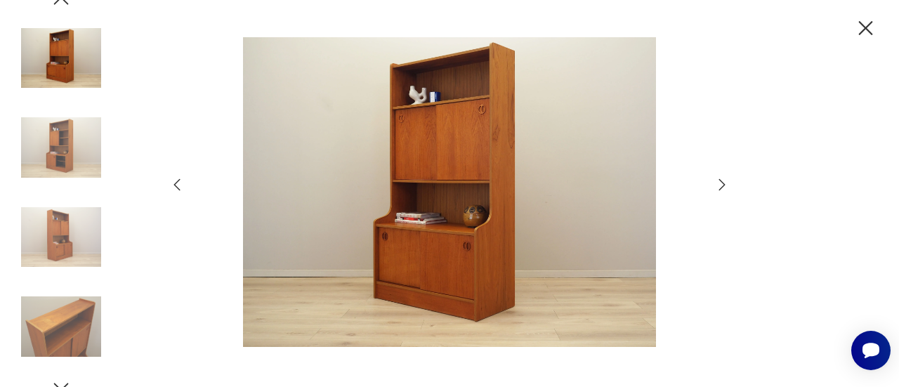
click at [870, 29] on icon "button" at bounding box center [865, 28] width 25 height 25
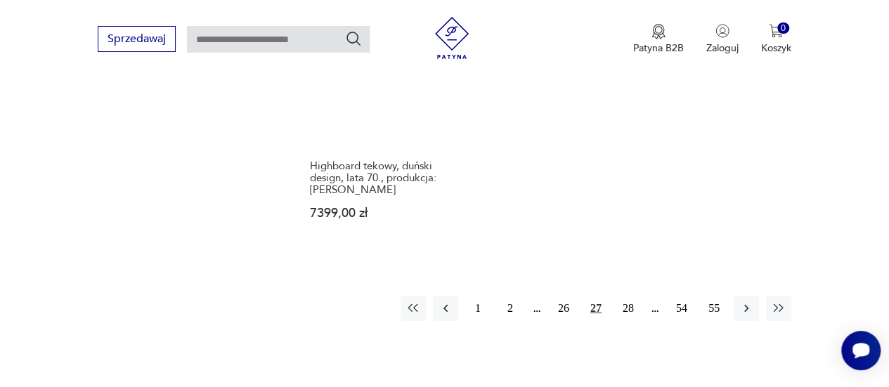
scroll to position [2074, 0]
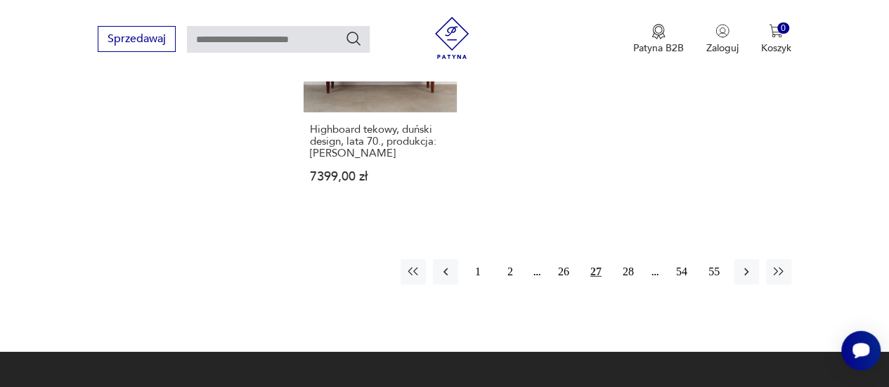
click at [695, 261] on div "1 2 26 27 28 54 55" at bounding box center [595, 271] width 391 height 25
click at [690, 261] on button "54" at bounding box center [681, 271] width 25 height 25
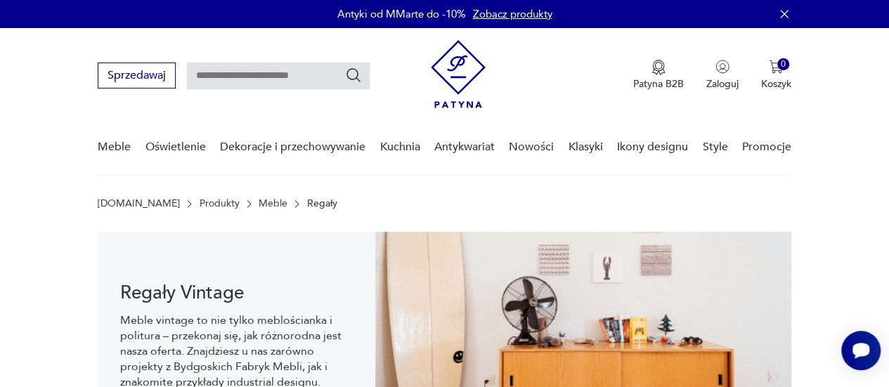
click at [270, 64] on input "text" at bounding box center [278, 76] width 183 height 27
type input "*********"
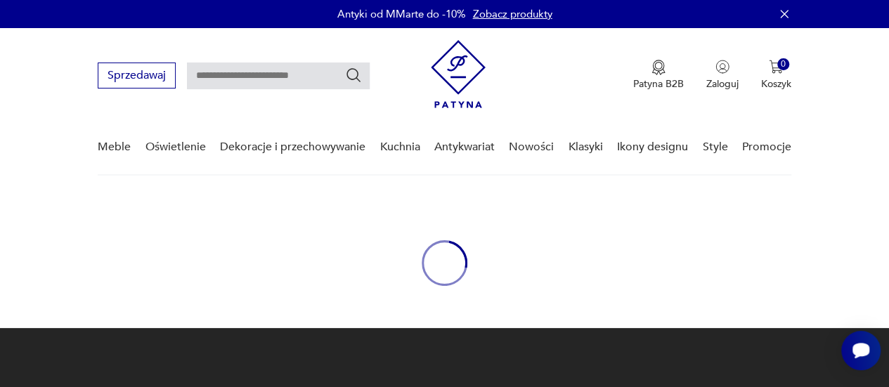
type input "*********"
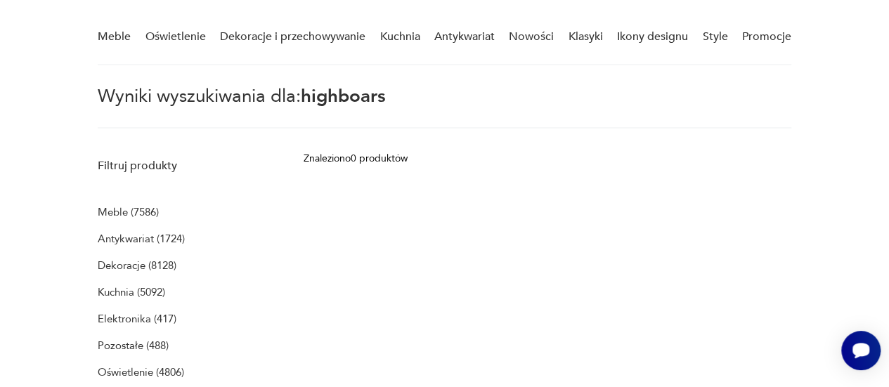
scroll to position [41, 0]
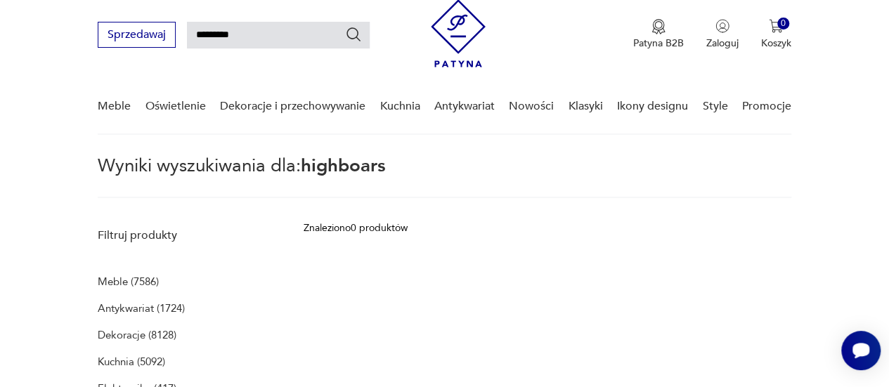
click at [285, 32] on input "*********" at bounding box center [278, 35] width 183 height 27
drag, startPoint x: 280, startPoint y: 32, endPoint x: 237, endPoint y: 34, distance: 42.9
click at [237, 34] on input "*********" at bounding box center [278, 35] width 183 height 27
type input "*********"
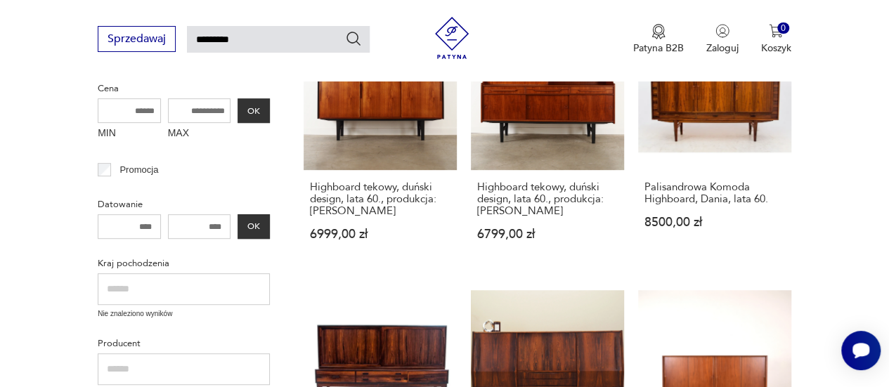
scroll to position [172, 0]
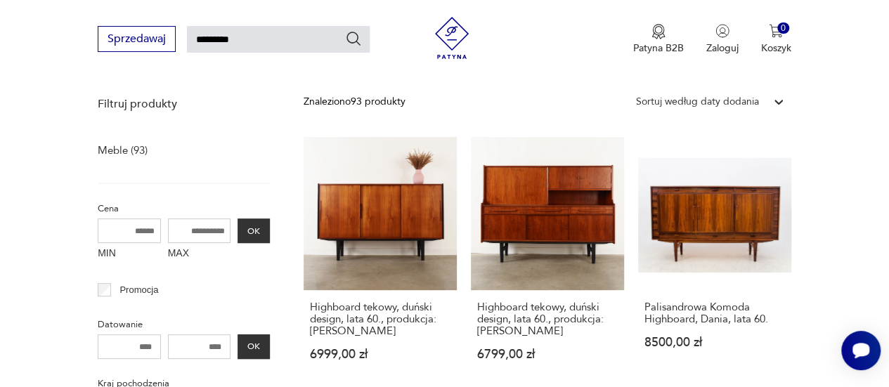
click at [150, 282] on p "Promocja" at bounding box center [138, 289] width 39 height 15
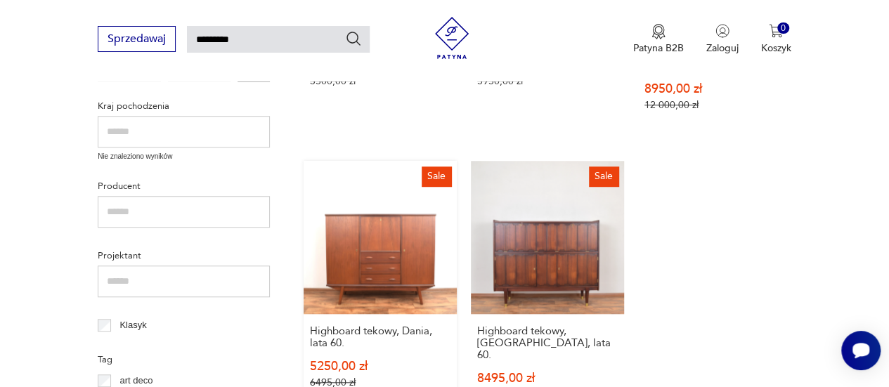
scroll to position [472, 0]
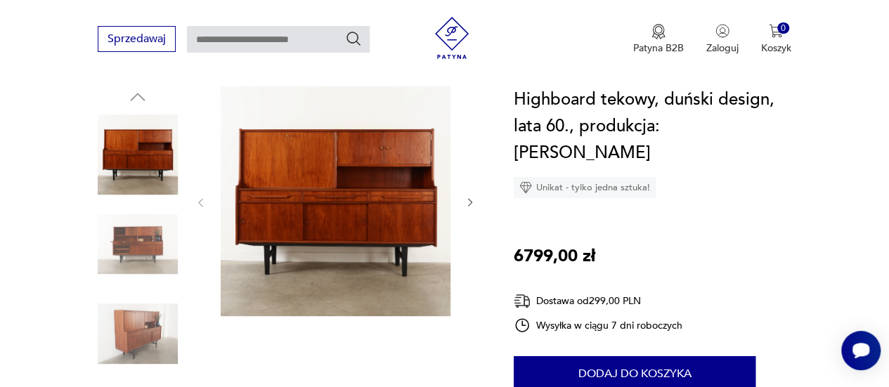
scroll to position [140, 0]
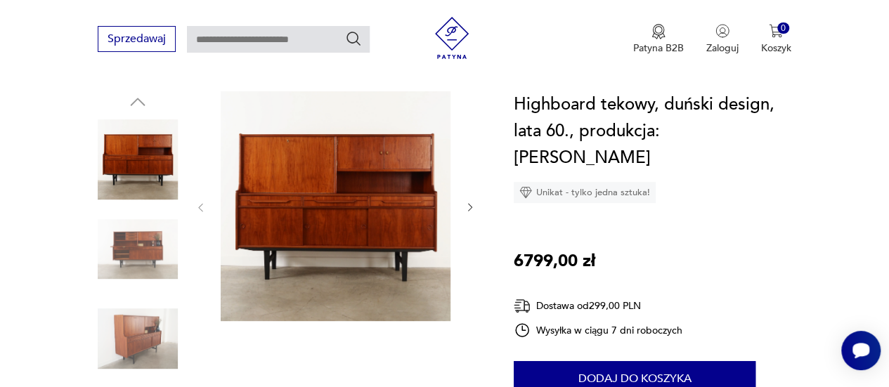
click at [131, 262] on img at bounding box center [138, 249] width 80 height 80
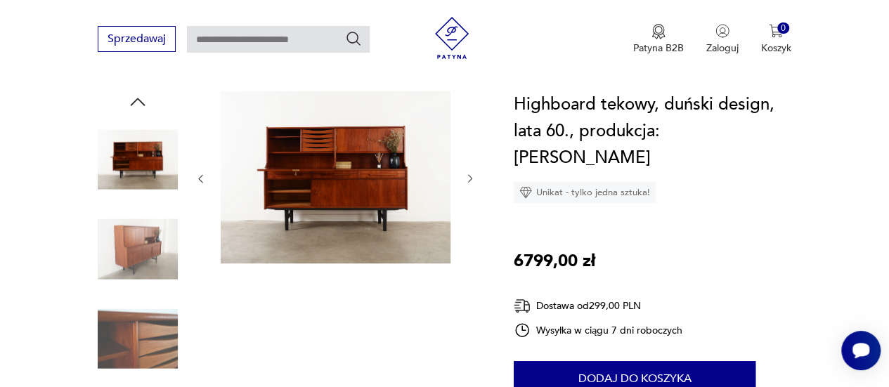
click at [157, 282] on img at bounding box center [138, 249] width 80 height 80
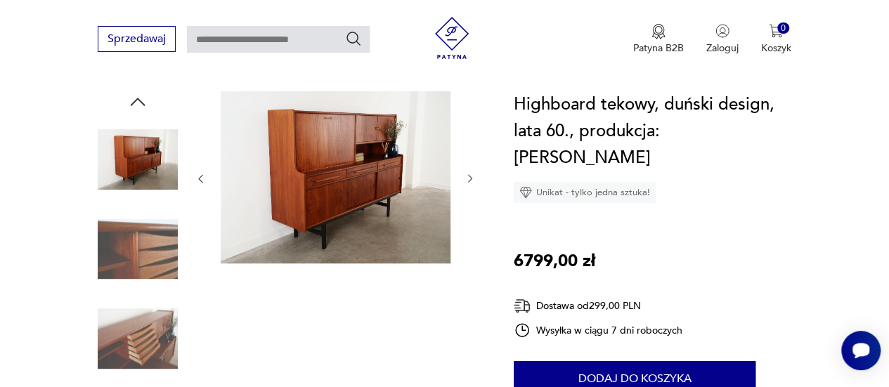
click at [171, 272] on img at bounding box center [138, 249] width 80 height 80
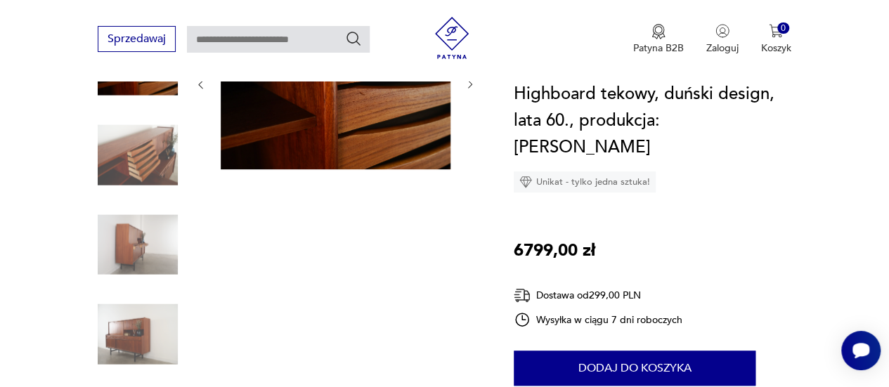
scroll to position [281, 0]
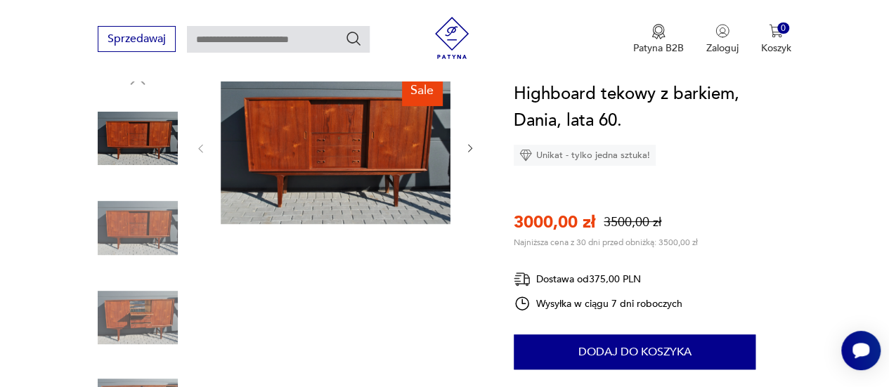
scroll to position [140, 0]
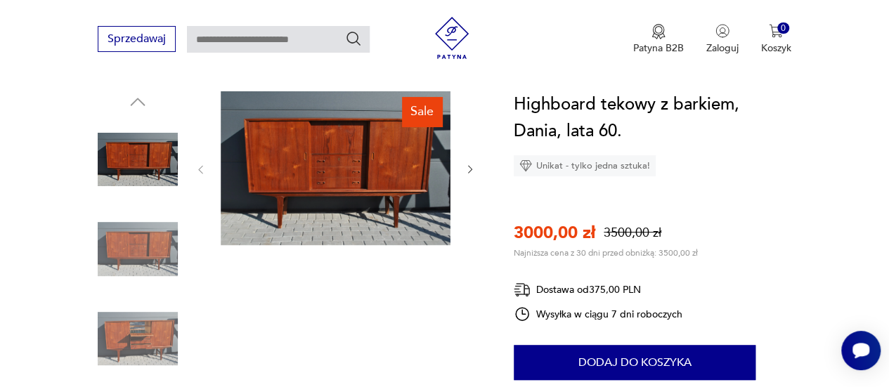
click at [141, 255] on img at bounding box center [138, 249] width 80 height 80
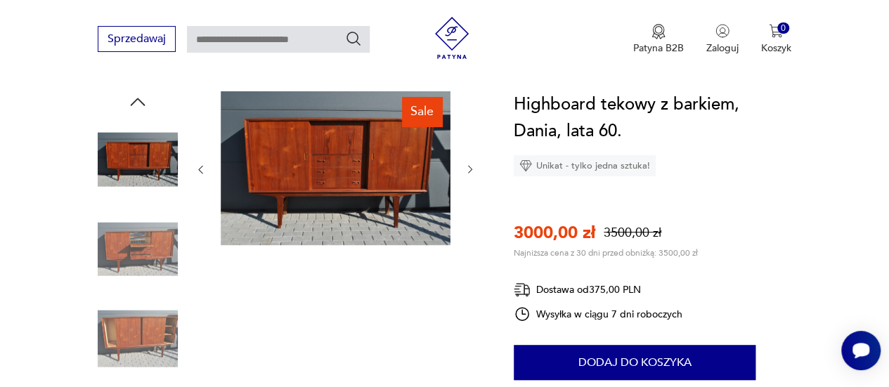
click at [140, 312] on img at bounding box center [138, 339] width 80 height 80
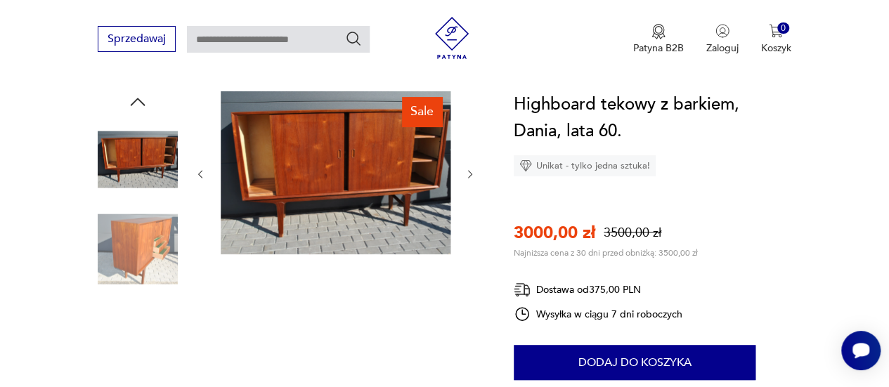
click at [166, 355] on img at bounding box center [138, 339] width 80 height 80
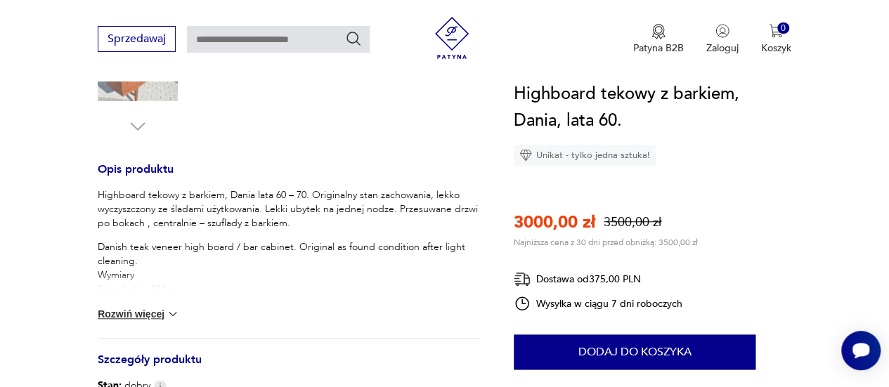
scroll to position [632, 0]
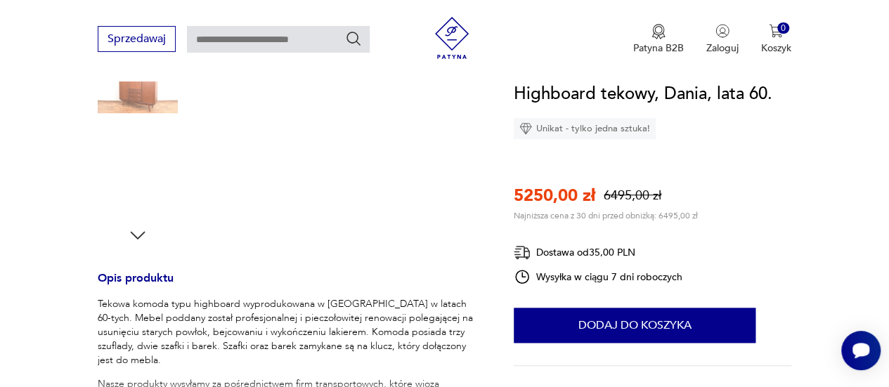
scroll to position [281, 0]
